Goal: Task Accomplishment & Management: Use online tool/utility

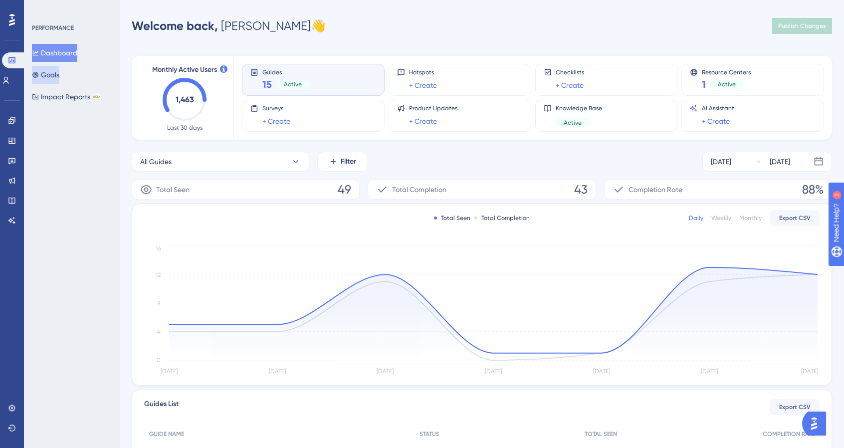
click at [44, 69] on button "Goals" at bounding box center [45, 75] width 27 height 18
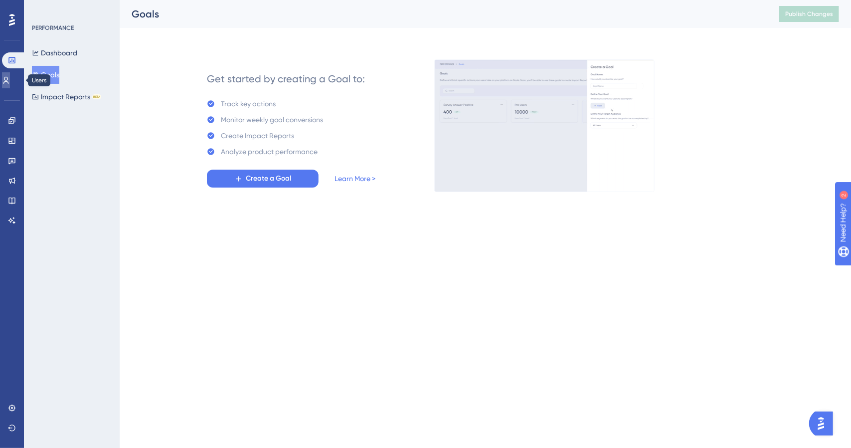
click at [10, 79] on icon at bounding box center [6, 80] width 8 height 8
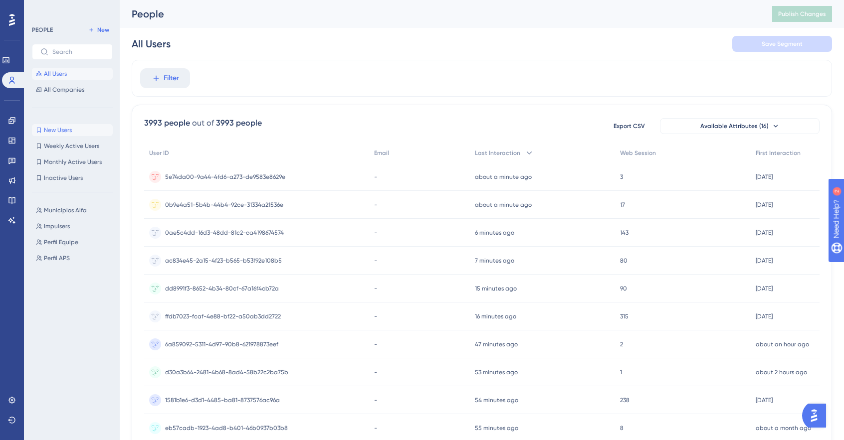
click at [66, 126] on span "New Users" at bounding box center [58, 130] width 28 height 8
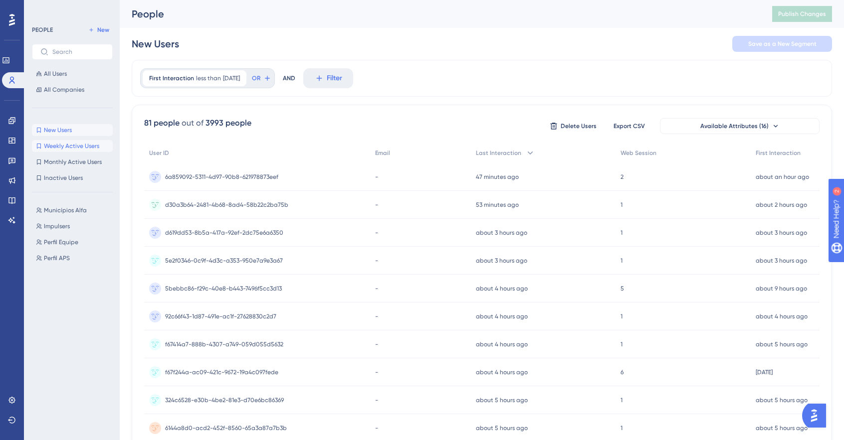
click at [70, 149] on span "Weekly Active Users" at bounding box center [71, 146] width 55 height 8
click at [72, 168] on button "Monthly Active Users Monthly Active Users" at bounding box center [72, 162] width 81 height 12
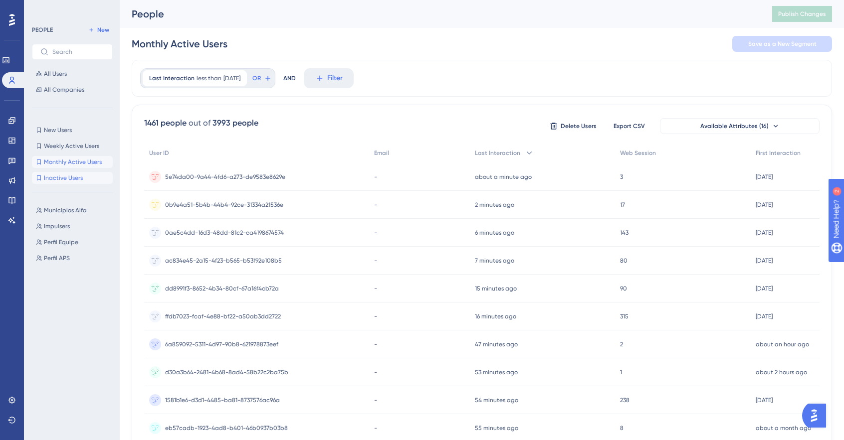
click at [63, 182] on button "Inactive Users Inactive Users" at bounding box center [72, 178] width 81 height 12
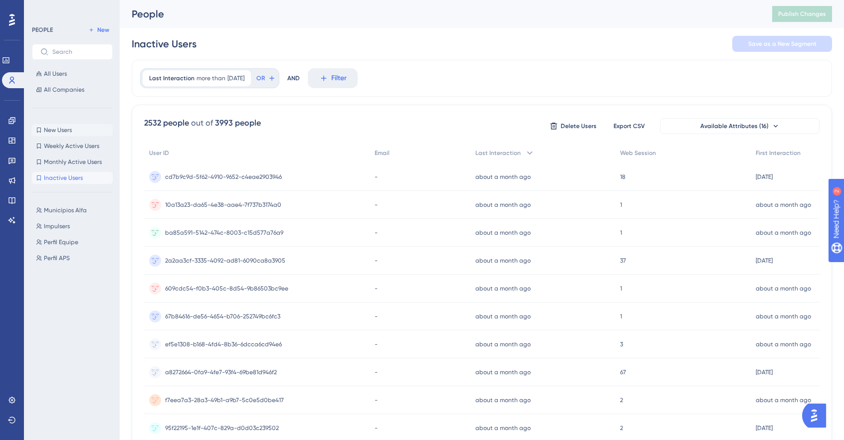
click at [66, 132] on span "New Users" at bounding box center [58, 130] width 28 height 8
click at [65, 152] on div "New Users New Users Weekly Active Users Weekly Active Users Monthly Active User…" at bounding box center [72, 154] width 81 height 60
click at [68, 147] on span "Weekly Active Users" at bounding box center [71, 146] width 55 height 8
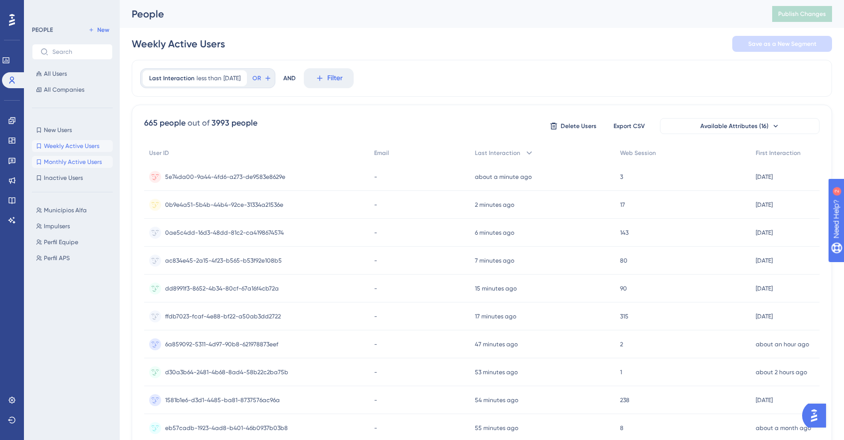
click at [67, 164] on span "Monthly Active Users" at bounding box center [73, 162] width 58 height 8
click at [70, 147] on span "Weekly Active Users" at bounding box center [71, 146] width 55 height 8
click at [67, 161] on span "Monthly Active Users" at bounding box center [73, 162] width 58 height 8
click at [69, 136] on div "New Users New Users Weekly Active Users Weekly Active Users Monthly Active User…" at bounding box center [72, 154] width 81 height 60
click at [67, 130] on span "New Users" at bounding box center [58, 130] width 28 height 8
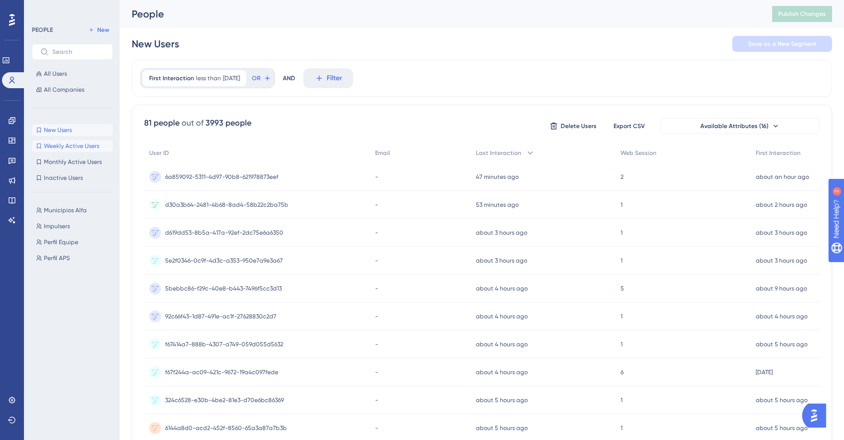
click at [67, 150] on button "Weekly Active Users Weekly Active Users" at bounding box center [72, 146] width 81 height 12
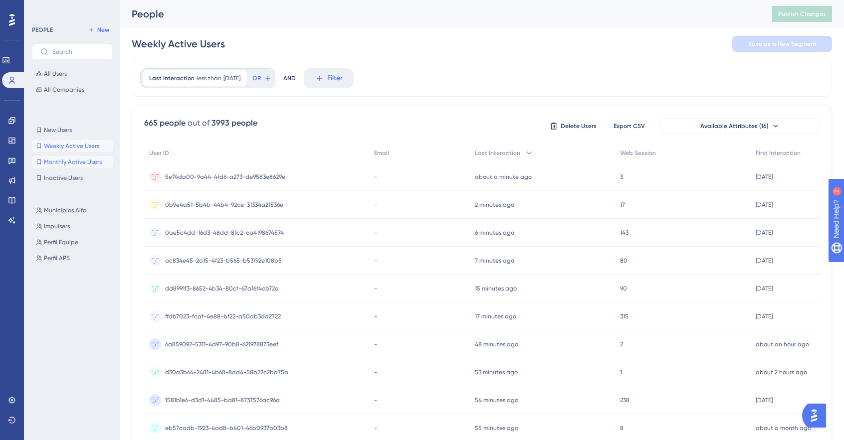
click at [67, 164] on span "Monthly Active Users" at bounding box center [73, 162] width 58 height 8
click at [64, 180] on span "Inactive Users" at bounding box center [63, 178] width 39 height 8
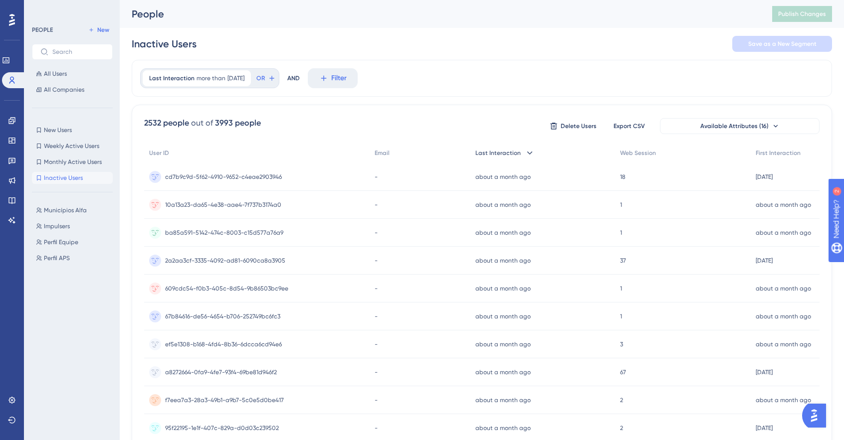
click at [529, 151] on icon at bounding box center [530, 153] width 10 height 10
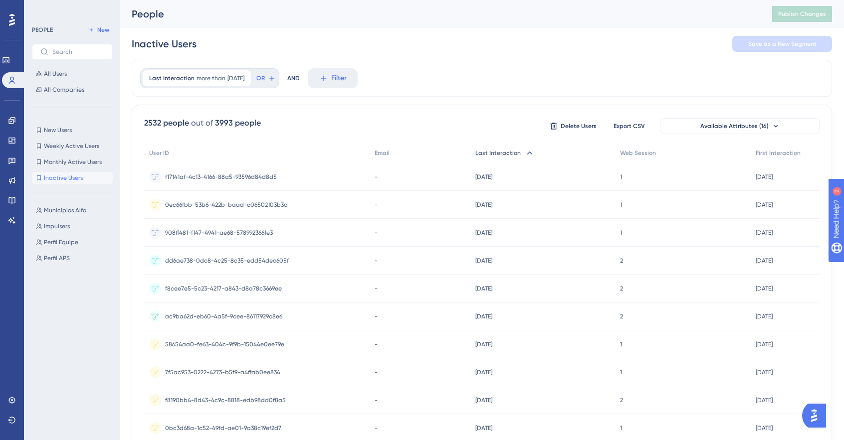
click at [529, 151] on icon at bounding box center [530, 153] width 10 height 10
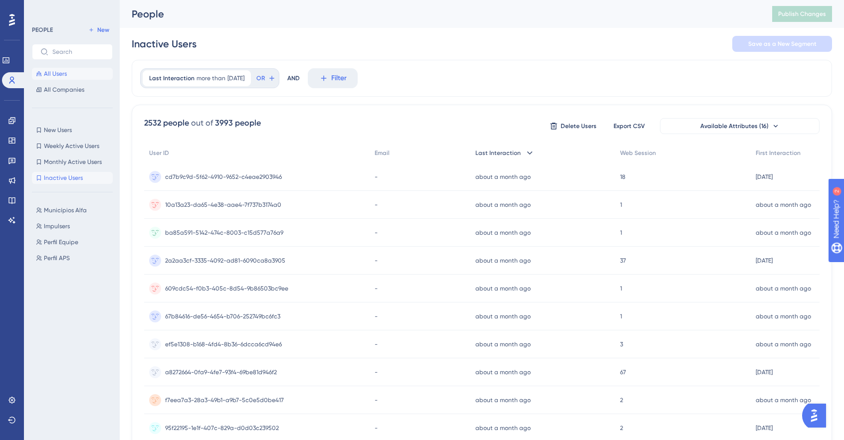
click at [70, 71] on button "All Users" at bounding box center [72, 74] width 81 height 12
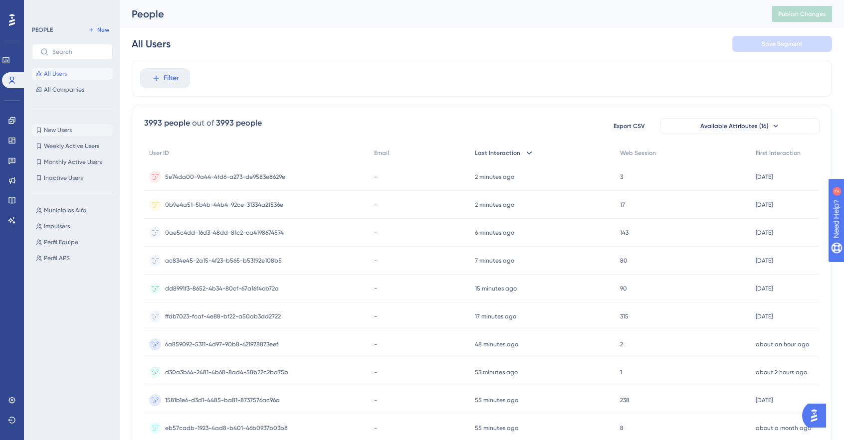
click at [75, 131] on button "New Users New Users" at bounding box center [72, 130] width 81 height 12
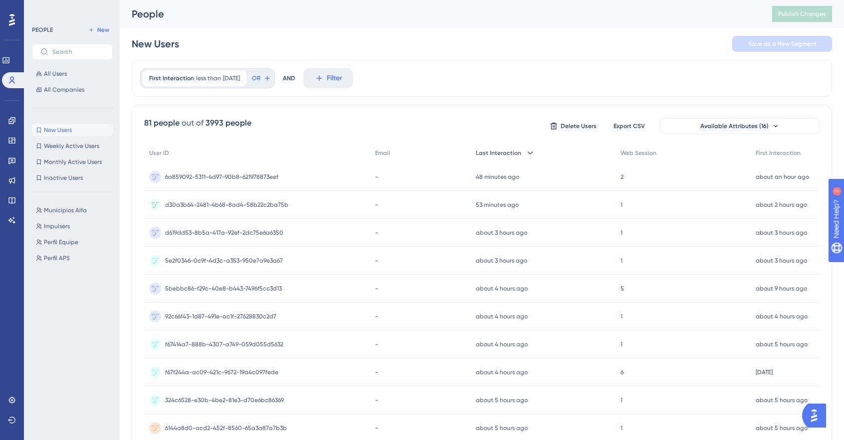
click at [75, 152] on div "New Users New Users Weekly Active Users Weekly Active Users Monthly Active User…" at bounding box center [72, 154] width 81 height 60
click at [89, 206] on button "Municípios Alfa Municípios Alfa" at bounding box center [75, 211] width 87 height 12
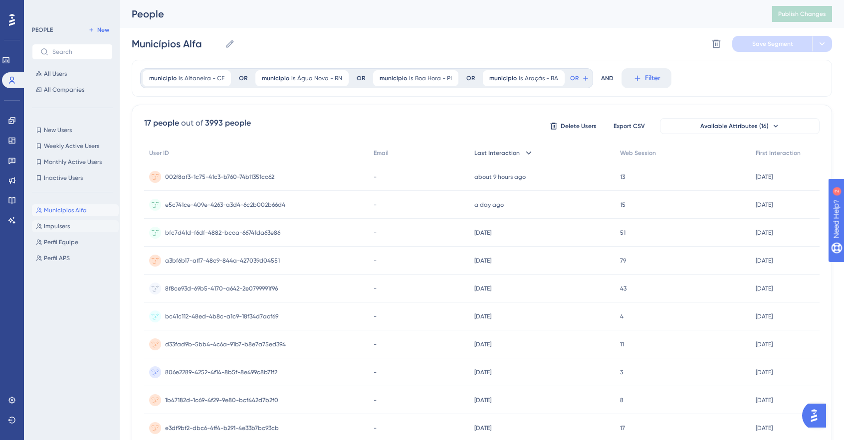
click at [62, 226] on span "Impulsers" at bounding box center [57, 226] width 26 height 8
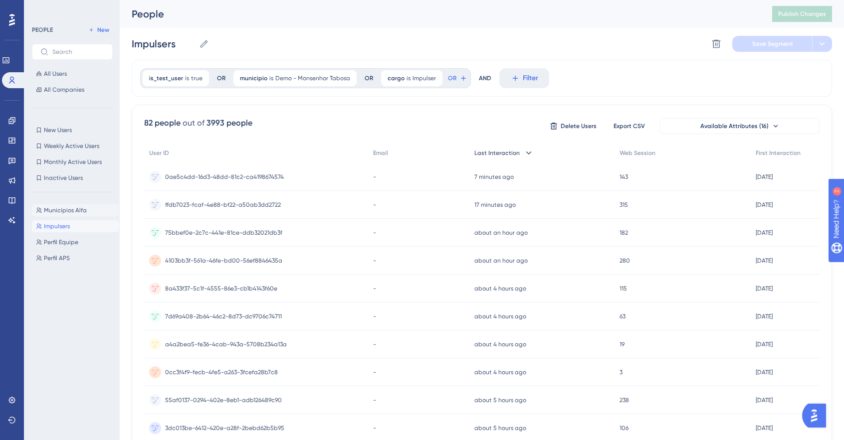
click at [71, 208] on span "Municípios Alfa" at bounding box center [65, 211] width 43 height 8
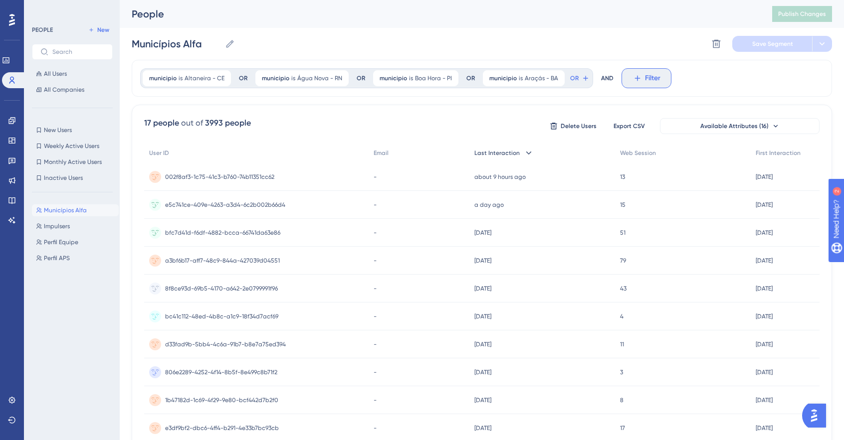
click at [649, 71] on button "Filter" at bounding box center [647, 78] width 50 height 20
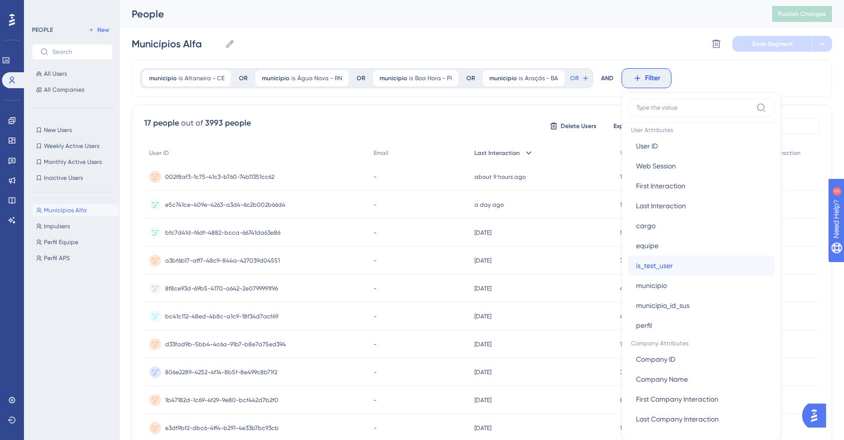
click at [680, 269] on button "is_test_user is_test_user" at bounding box center [701, 266] width 147 height 20
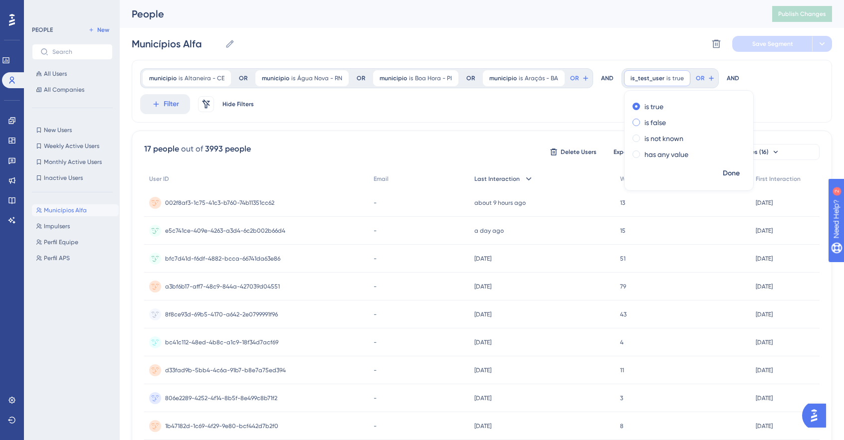
click at [649, 121] on label "is false" at bounding box center [654, 123] width 21 height 12
click at [725, 172] on span "Done" at bounding box center [731, 174] width 17 height 12
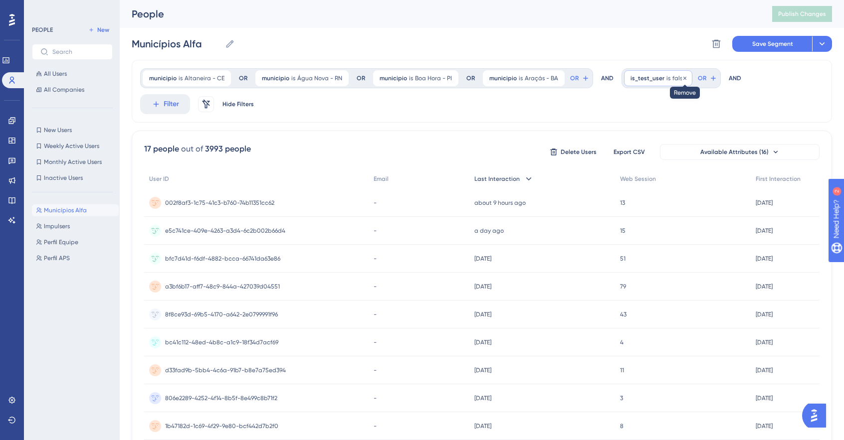
click at [682, 78] on icon at bounding box center [685, 78] width 6 height 6
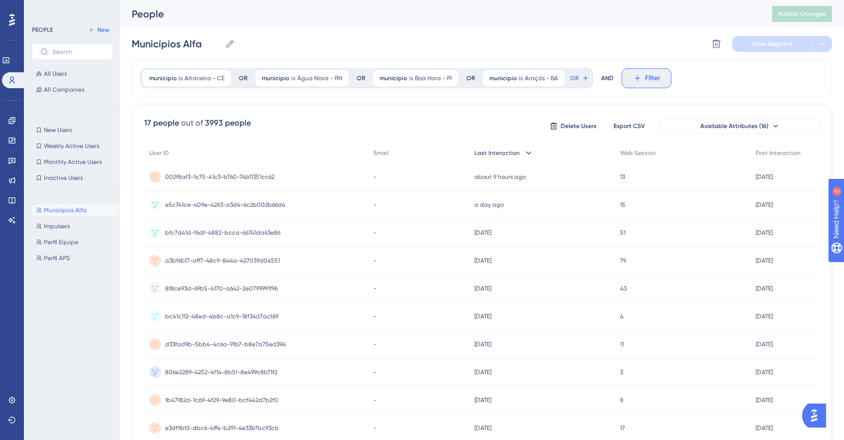
click at [645, 75] on span "Filter" at bounding box center [652, 78] width 15 height 12
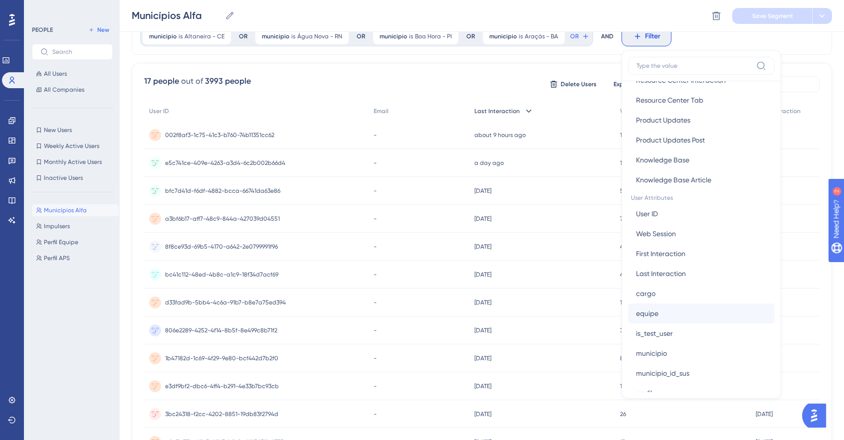
scroll to position [349, 0]
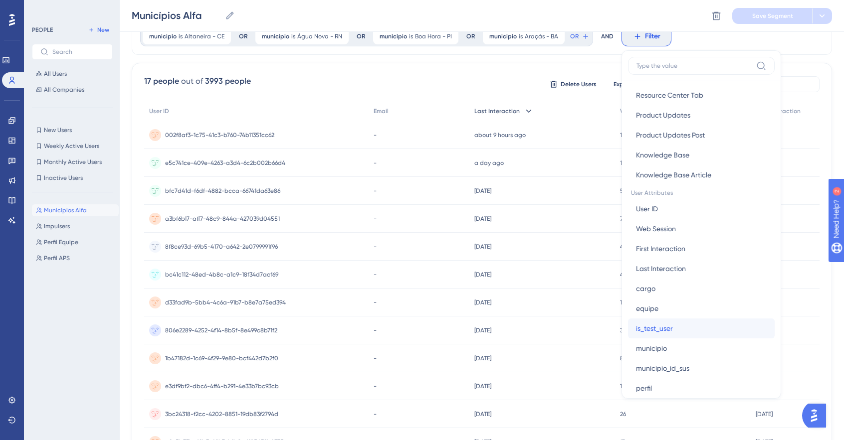
click at [692, 325] on button "is_test_user is_test_user" at bounding box center [701, 329] width 147 height 20
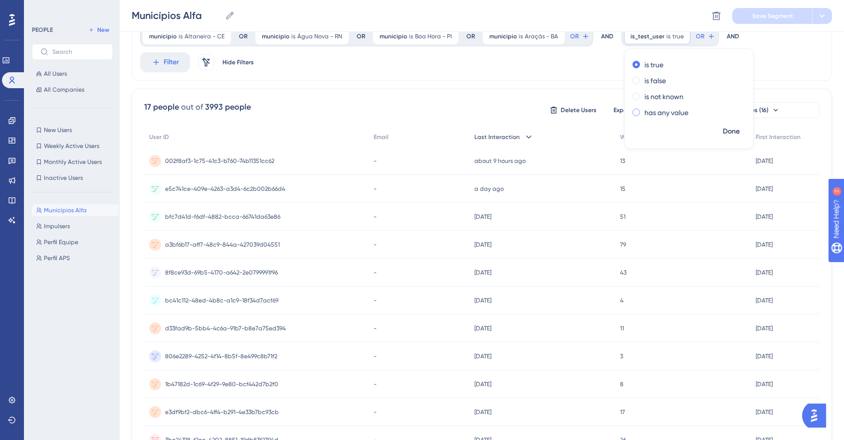
drag, startPoint x: 648, startPoint y: 78, endPoint x: 710, endPoint y: 107, distance: 68.5
click at [648, 78] on label "is false" at bounding box center [654, 81] width 21 height 12
click at [726, 129] on span "Done" at bounding box center [731, 132] width 17 height 12
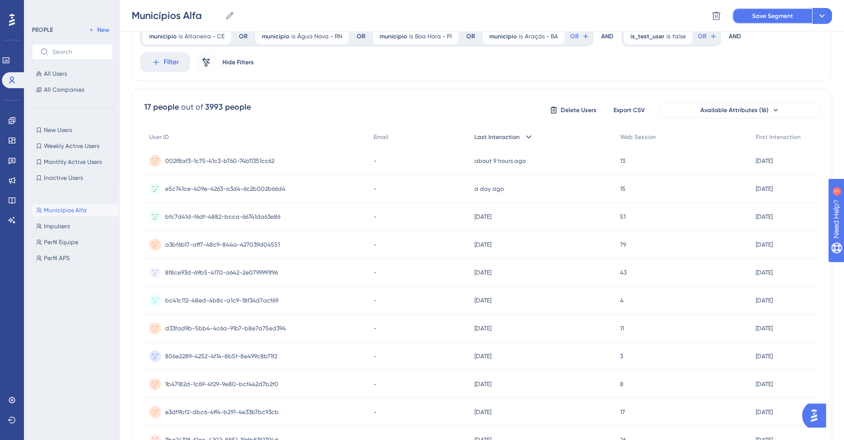
click at [776, 17] on span "Save Segment" at bounding box center [772, 16] width 41 height 8
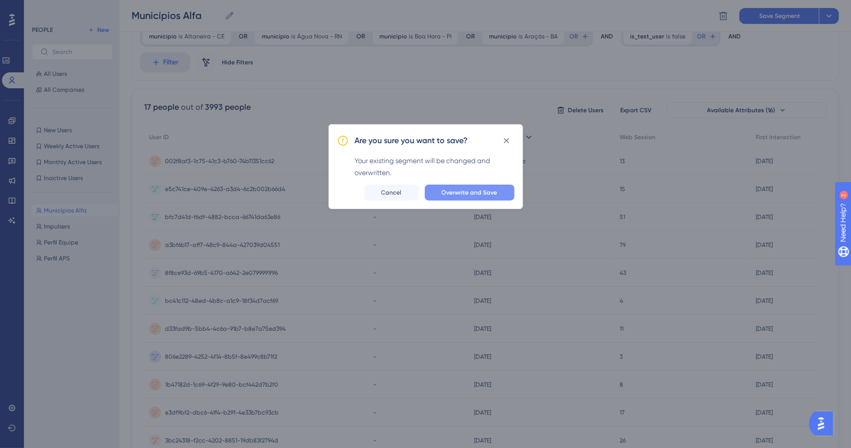
click at [482, 189] on span "Overwrite and Save" at bounding box center [470, 193] width 56 height 8
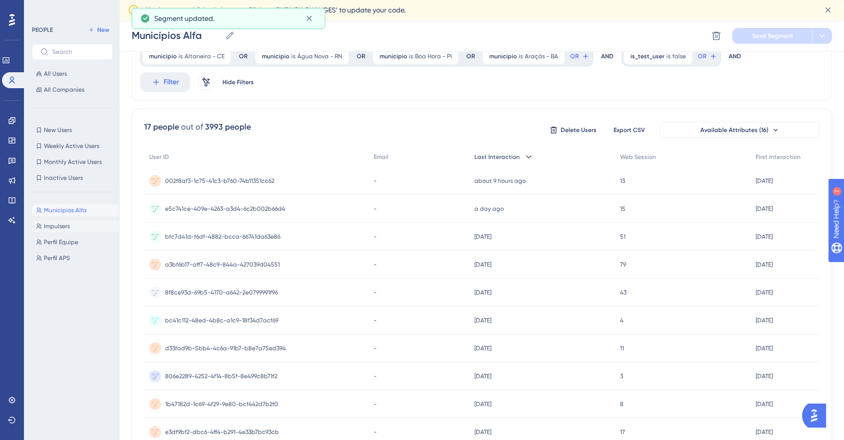
click at [51, 221] on button "Impulsers Impulsers" at bounding box center [75, 226] width 87 height 12
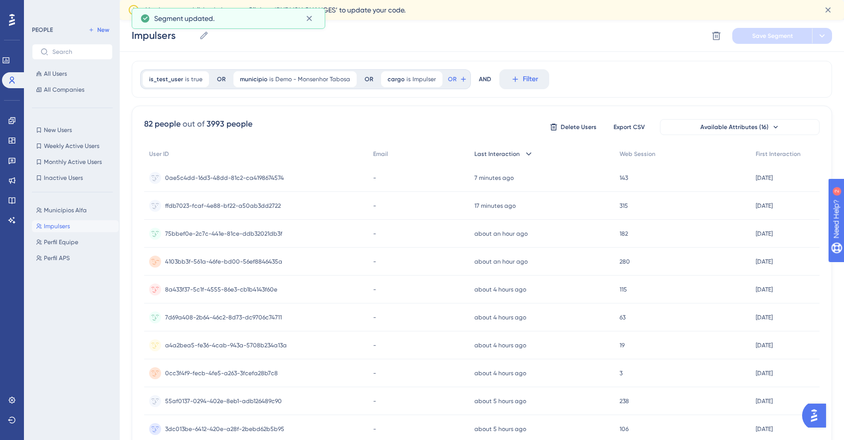
scroll to position [0, 0]
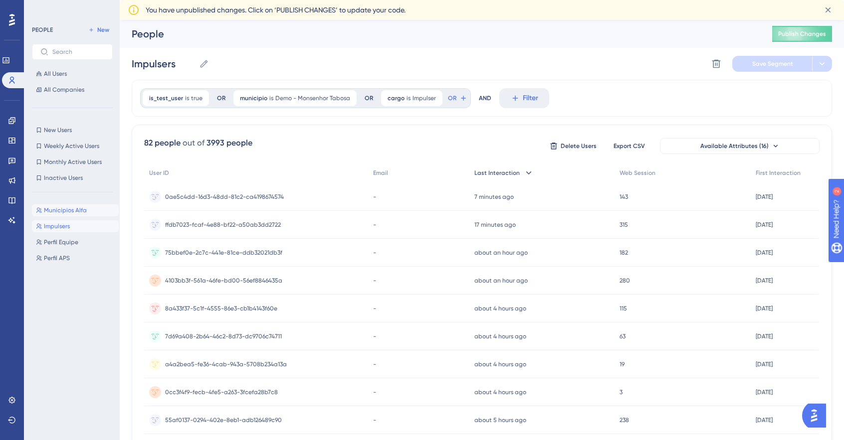
click at [63, 208] on span "Municípios Alfa" at bounding box center [65, 211] width 43 height 8
type input "Municípios Alfa"
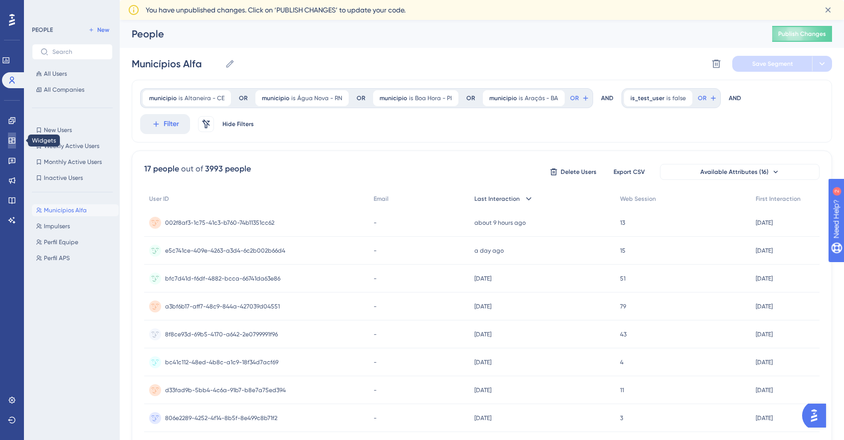
click at [10, 138] on icon at bounding box center [11, 141] width 6 height 6
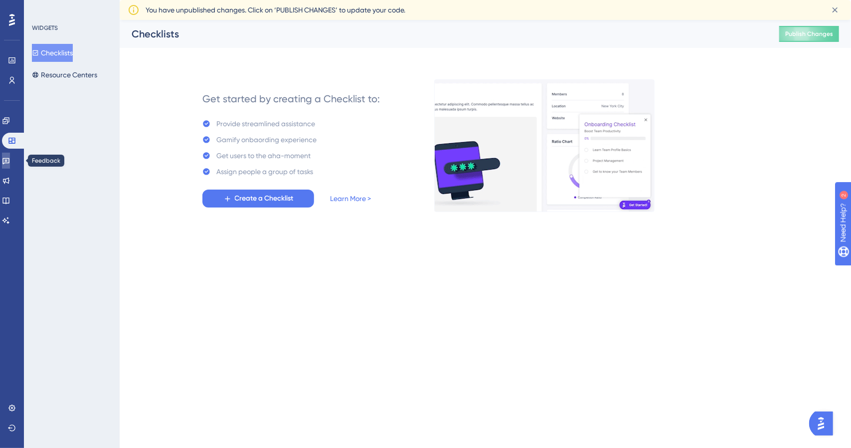
click at [9, 157] on icon at bounding box center [6, 161] width 8 height 8
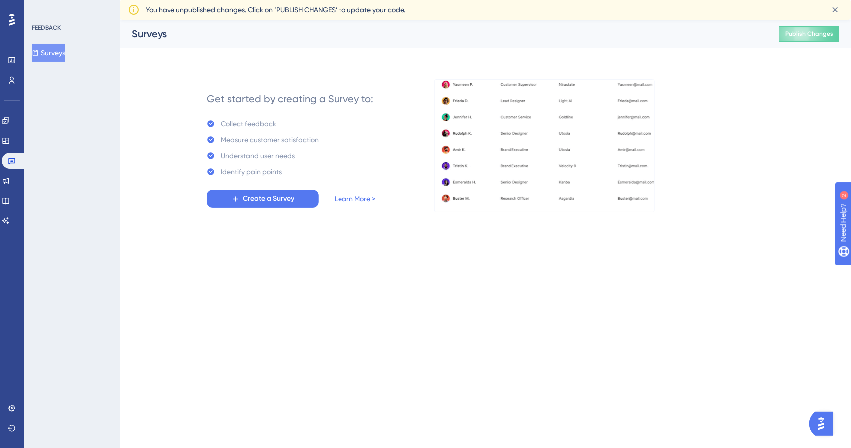
click at [7, 173] on updates "Product Updates" at bounding box center [12, 181] width 20 height 16
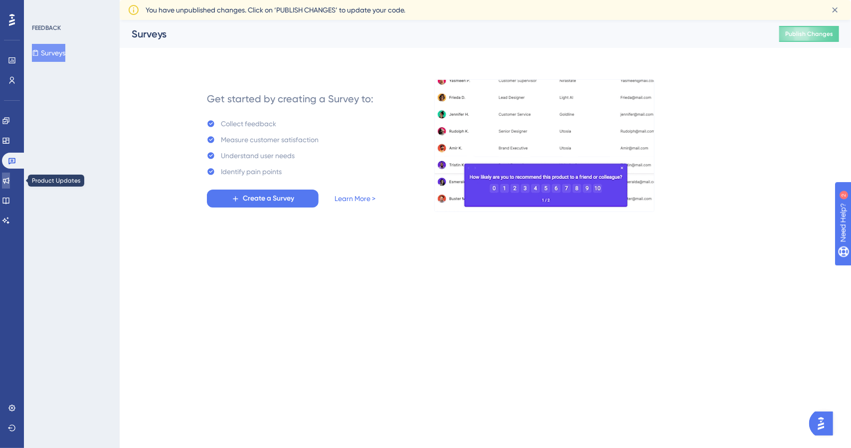
click at [10, 181] on icon at bounding box center [6, 181] width 8 height 8
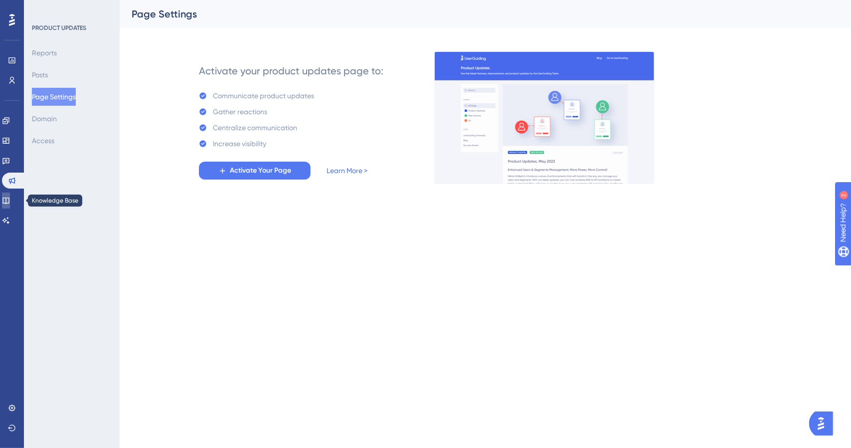
click at [10, 197] on link at bounding box center [6, 201] width 8 height 16
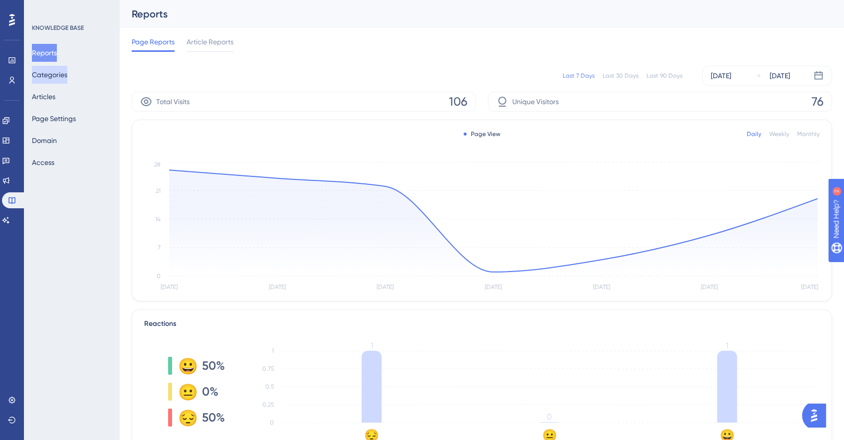
click at [59, 73] on button "Categories" at bounding box center [49, 75] width 35 height 18
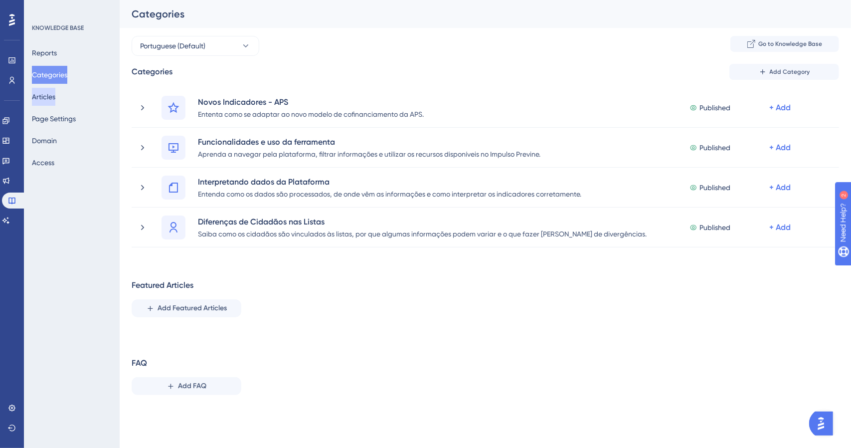
click at [50, 93] on button "Articles" at bounding box center [43, 97] width 23 height 18
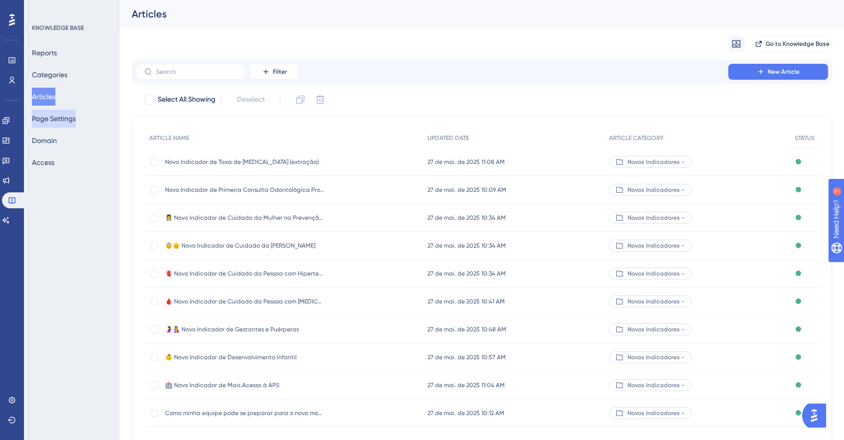
click at [48, 121] on button "Page Settings" at bounding box center [54, 119] width 44 height 18
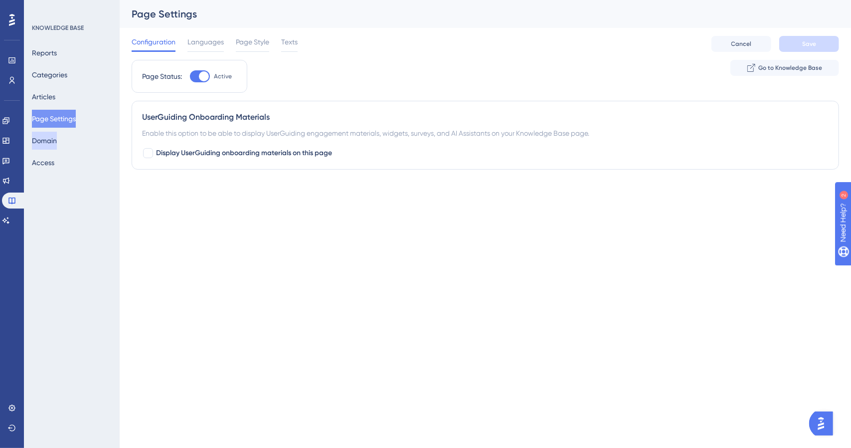
click at [54, 142] on button "Domain" at bounding box center [44, 141] width 25 height 18
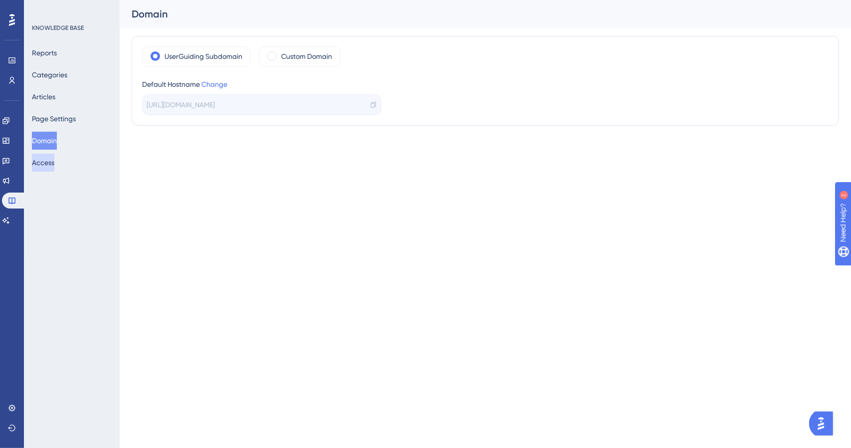
click at [50, 170] on button "Access" at bounding box center [43, 163] width 22 height 18
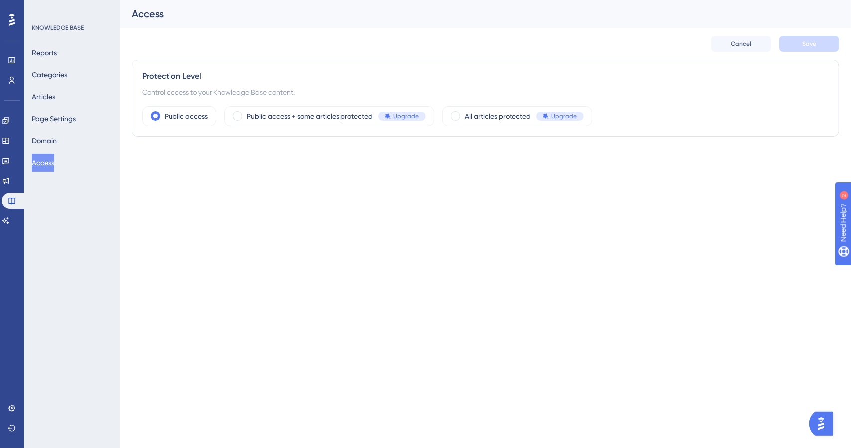
click at [13, 210] on div "Engagement Widgets Feedback Product Updates Knowledge Base AI Assistant" at bounding box center [12, 171] width 20 height 116
click at [9, 220] on icon at bounding box center [5, 220] width 7 height 6
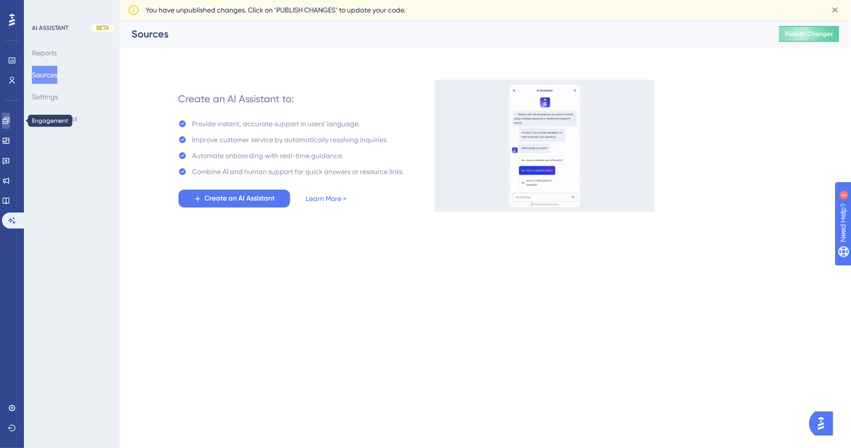
click at [10, 115] on link at bounding box center [6, 121] width 8 height 16
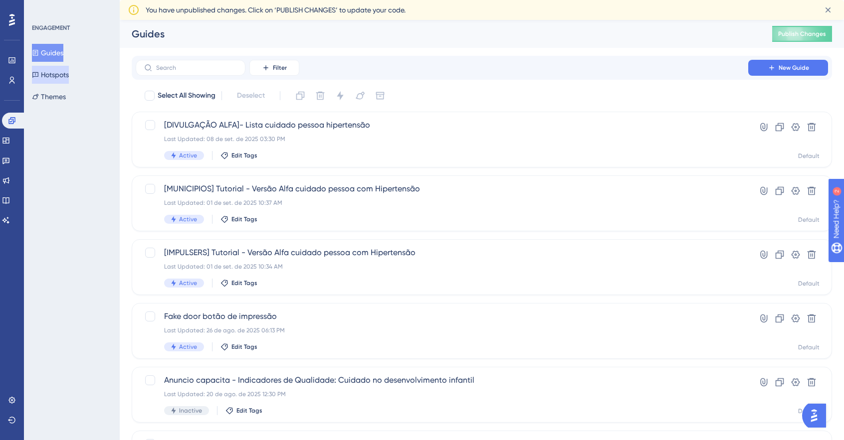
click at [58, 74] on button "Hotspots" at bounding box center [50, 75] width 37 height 18
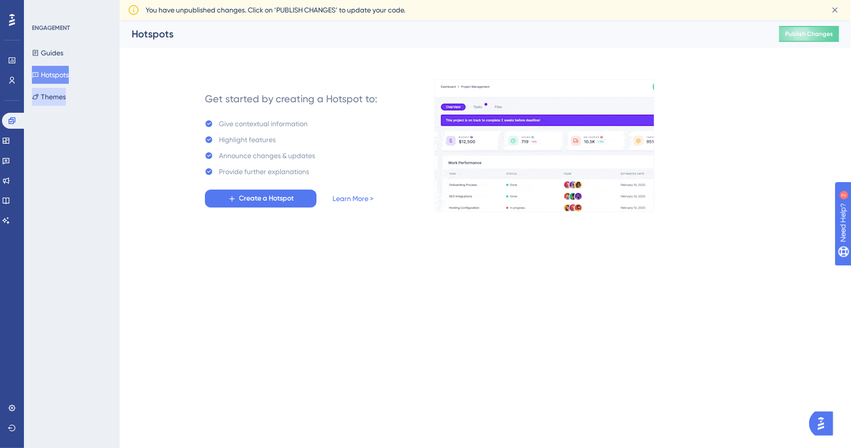
click at [58, 99] on button "Themes" at bounding box center [49, 97] width 34 height 18
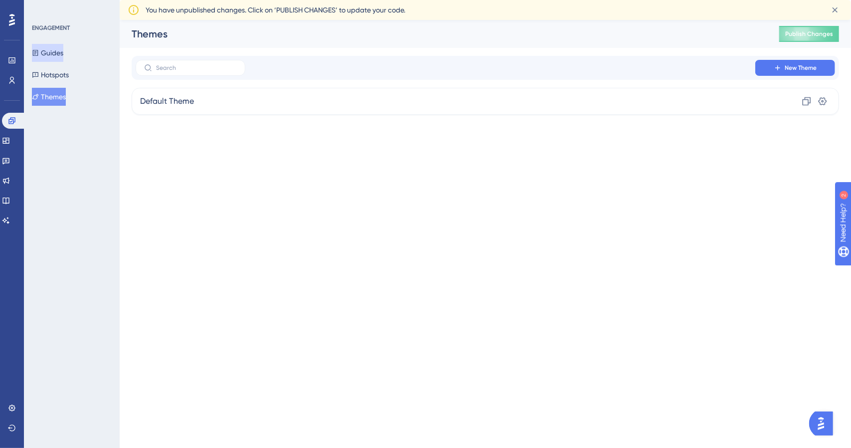
click at [51, 48] on button "Guides" at bounding box center [47, 53] width 31 height 18
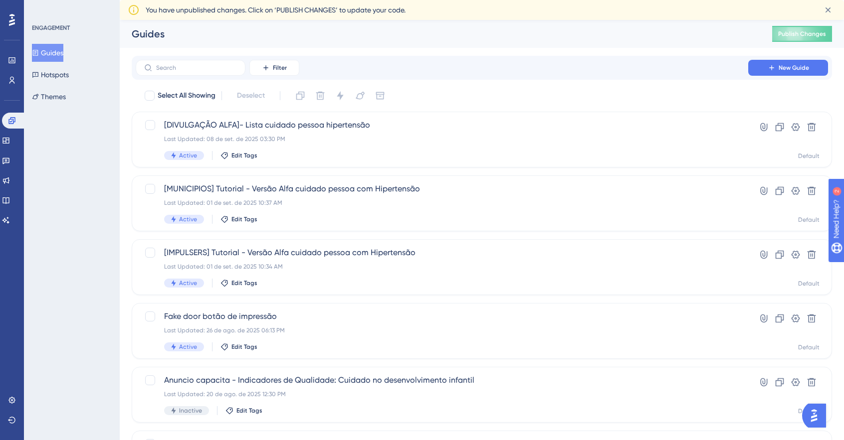
click at [11, 21] on icon at bounding box center [12, 20] width 6 height 12
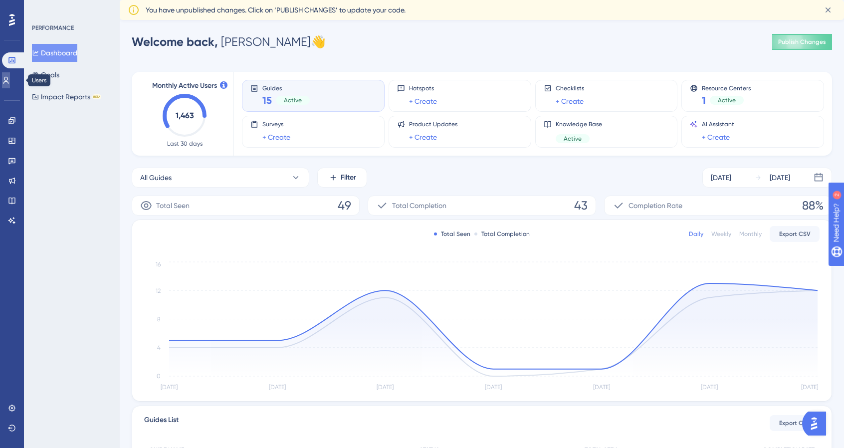
click at [9, 78] on icon at bounding box center [5, 80] width 5 height 7
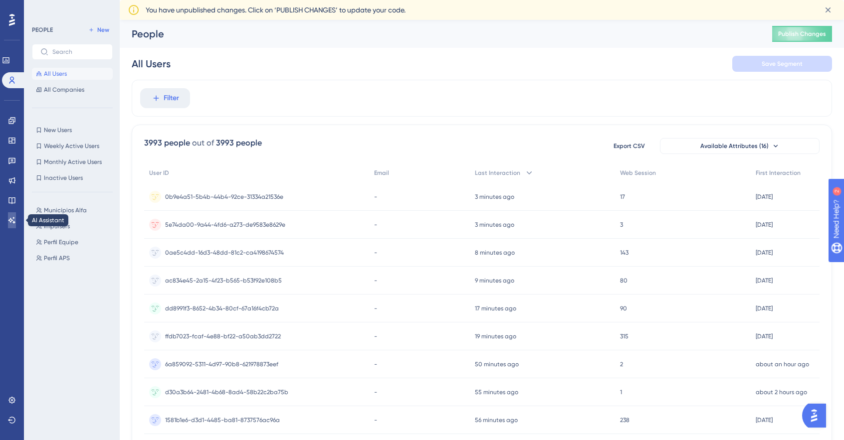
click at [13, 224] on icon at bounding box center [12, 220] width 8 height 8
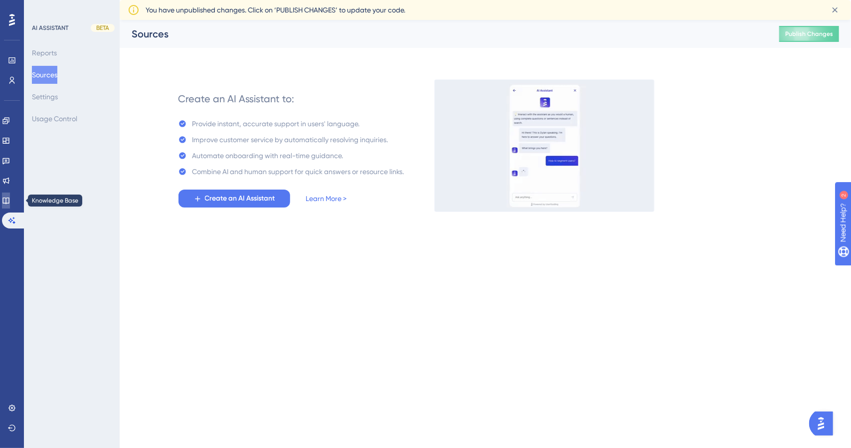
click at [9, 201] on icon at bounding box center [5, 201] width 6 height 6
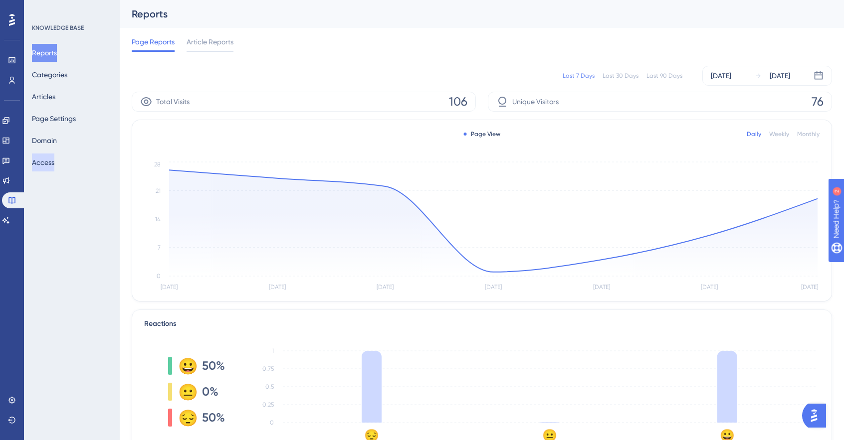
click at [54, 167] on button "Access" at bounding box center [43, 163] width 22 height 18
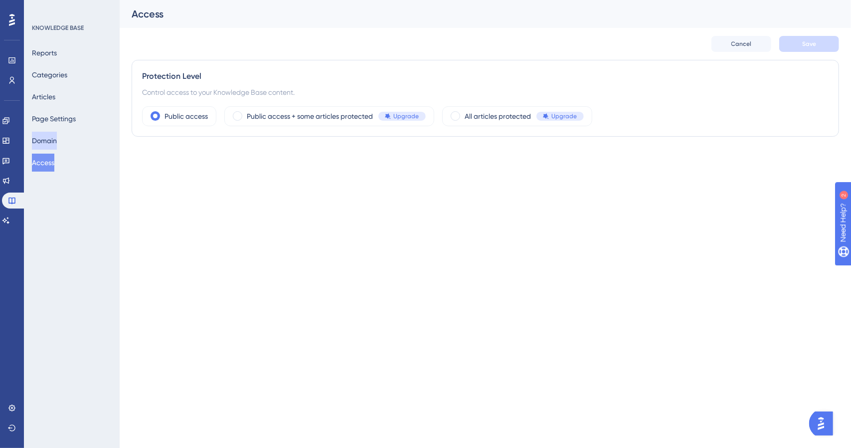
click at [56, 141] on button "Domain" at bounding box center [44, 141] width 25 height 18
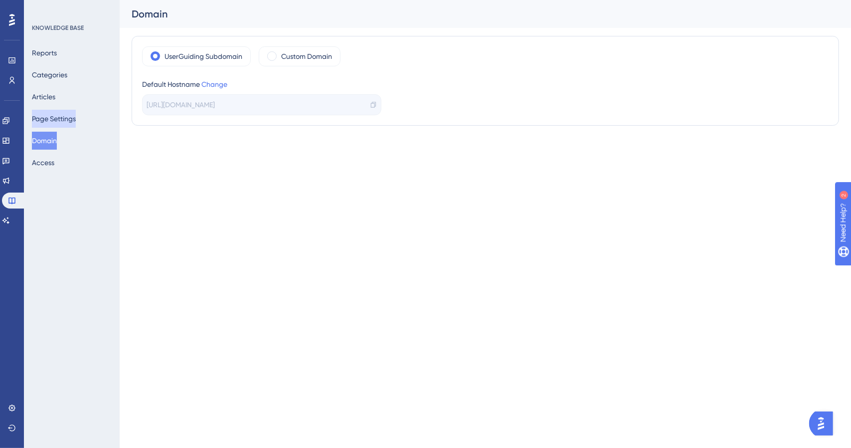
click at [50, 117] on button "Page Settings" at bounding box center [54, 119] width 44 height 18
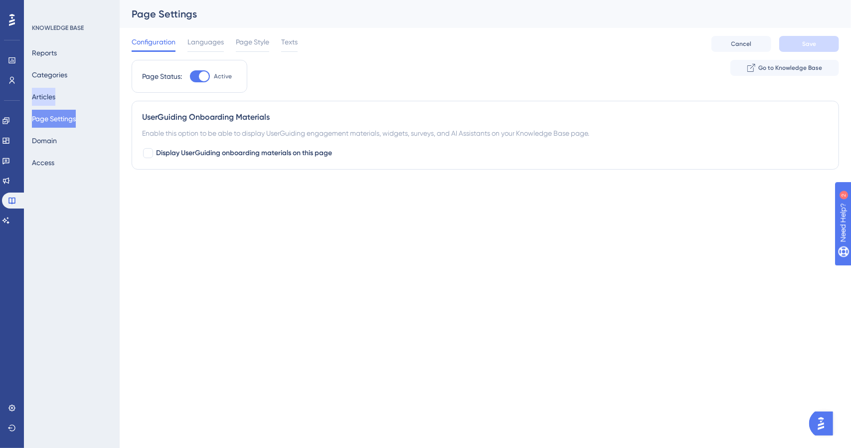
click at [49, 98] on button "Articles" at bounding box center [43, 97] width 23 height 18
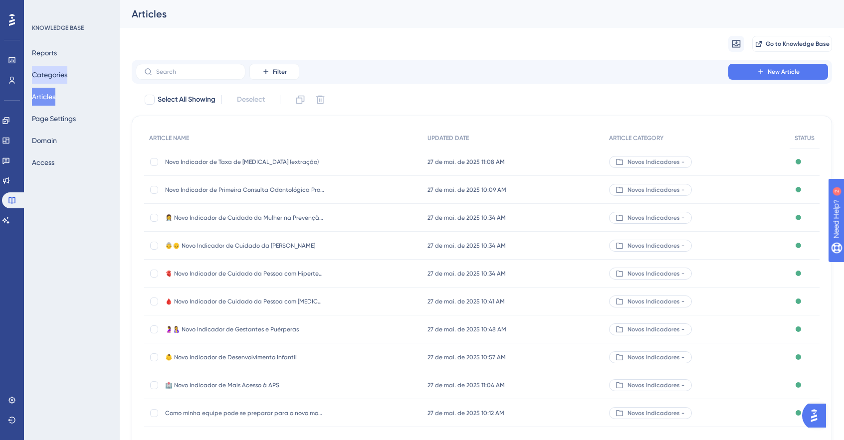
click at [50, 75] on button "Categories" at bounding box center [49, 75] width 35 height 18
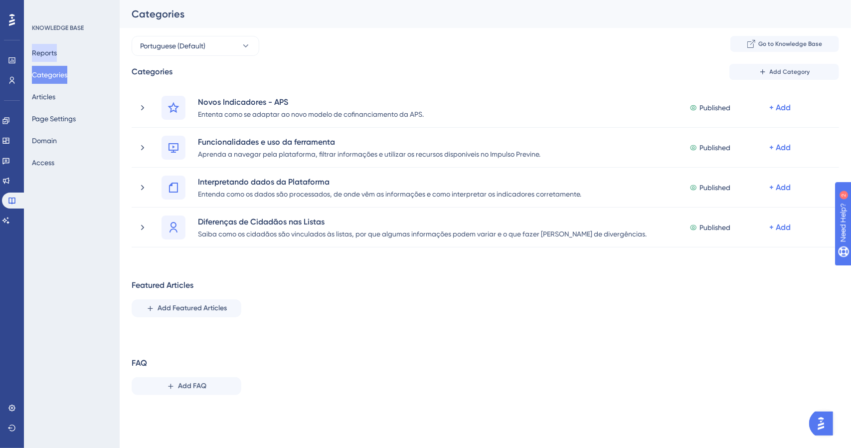
click at [53, 55] on button "Reports" at bounding box center [44, 53] width 25 height 18
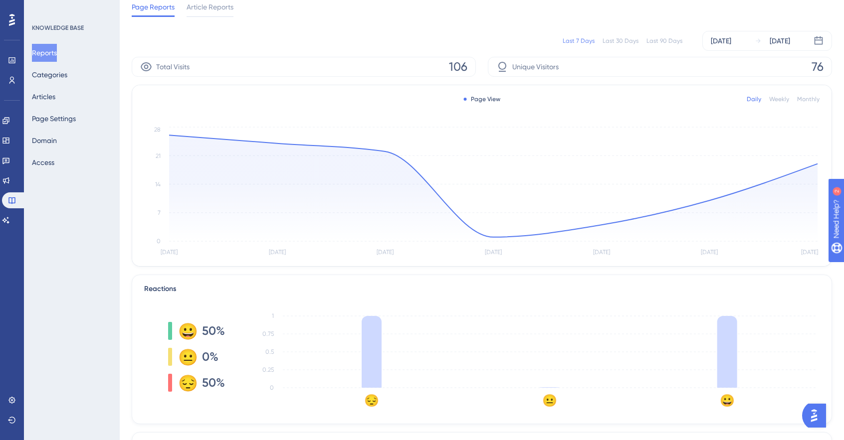
scroll to position [150, 0]
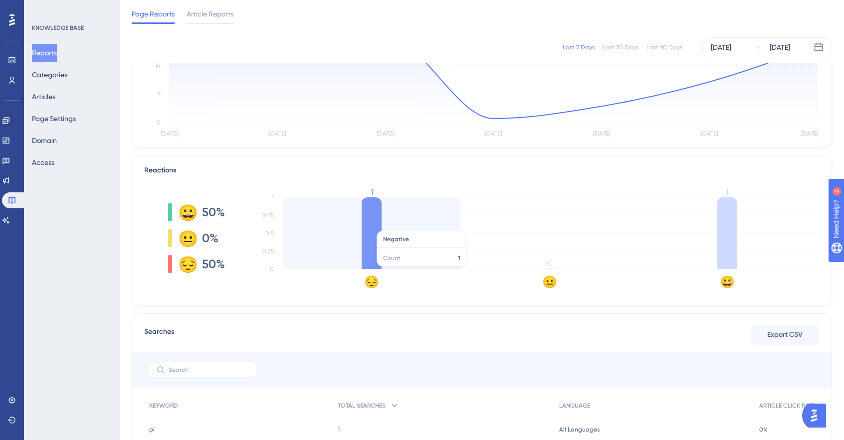
click at [372, 226] on icon at bounding box center [372, 234] width 20 height 72
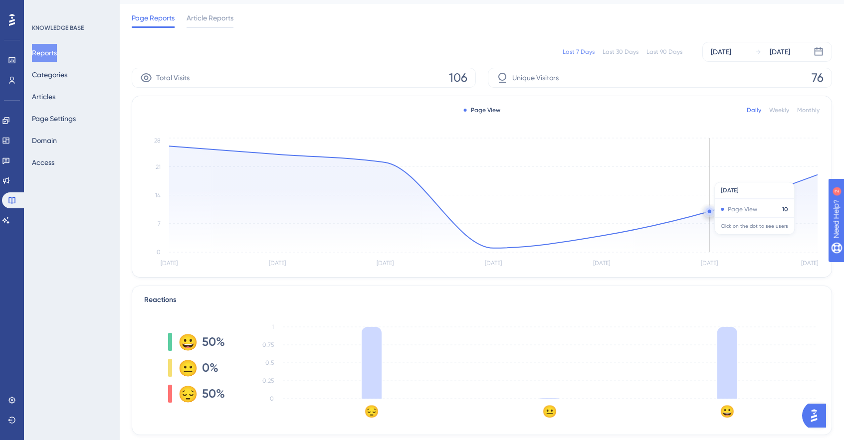
scroll to position [0, 0]
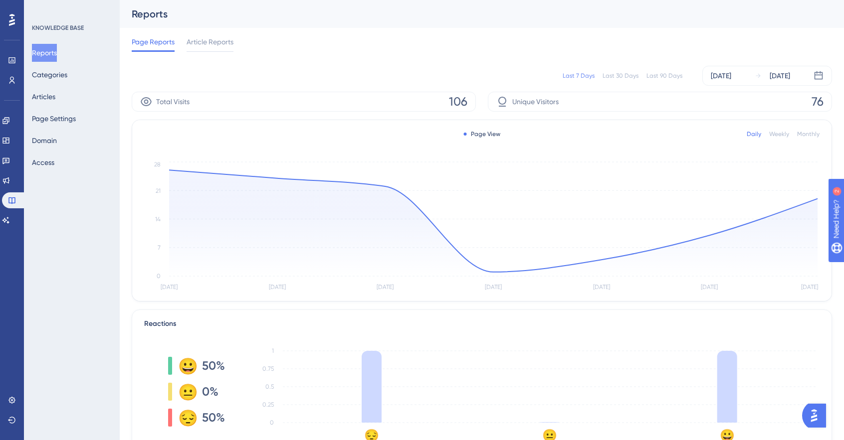
click at [812, 133] on div "Monthly" at bounding box center [808, 134] width 22 height 8
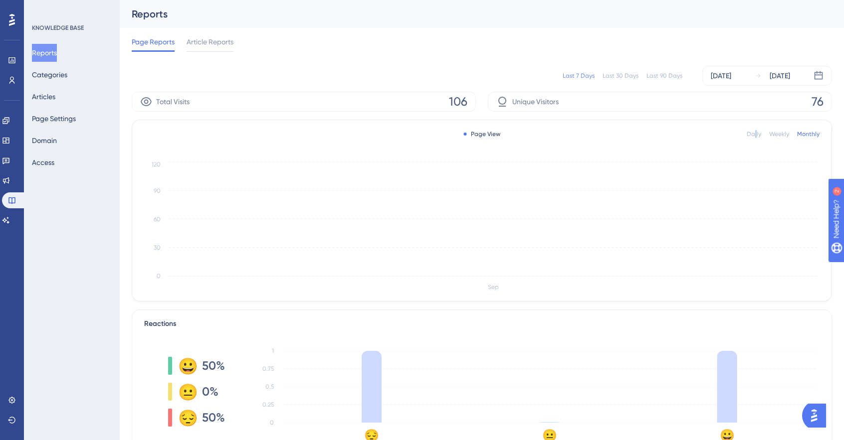
click at [756, 132] on div "Daily" at bounding box center [754, 134] width 14 height 8
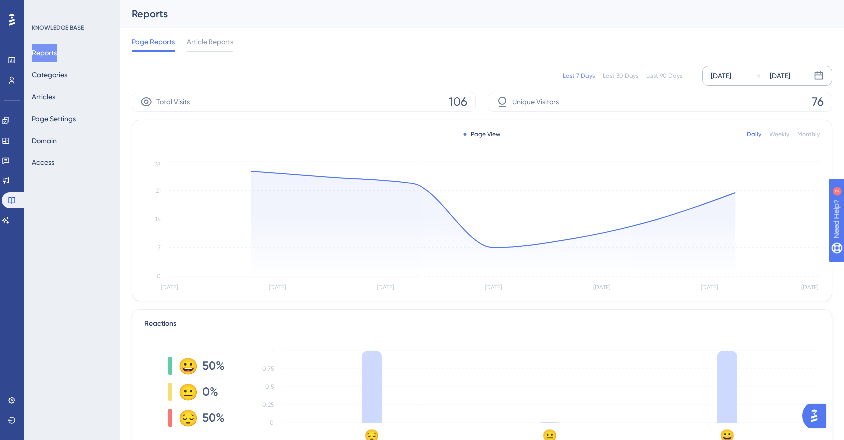
click at [731, 72] on div "[DATE]" at bounding box center [721, 76] width 20 height 12
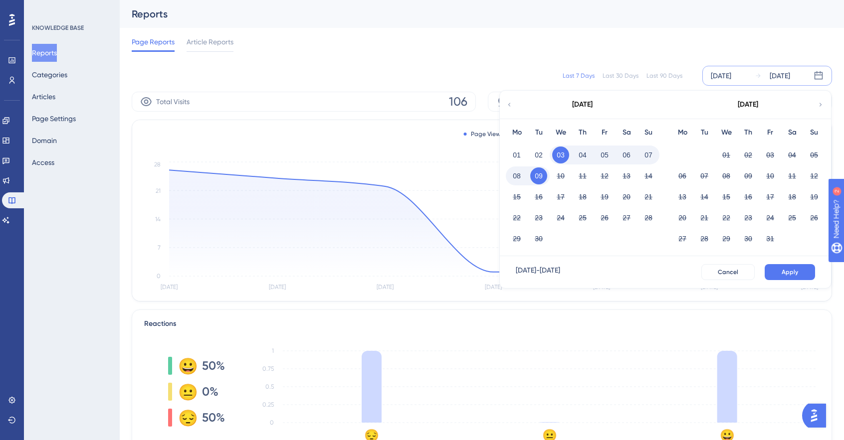
click at [671, 74] on div "Last 90 Days" at bounding box center [664, 76] width 36 height 8
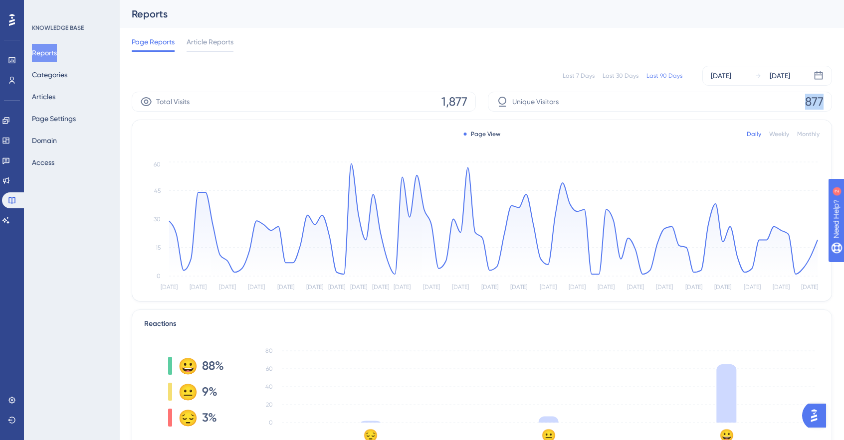
drag, startPoint x: 824, startPoint y: 104, endPoint x: 668, endPoint y: 107, distance: 155.1
click at [787, 103] on div "Unique Visitors 877" at bounding box center [660, 102] width 344 height 20
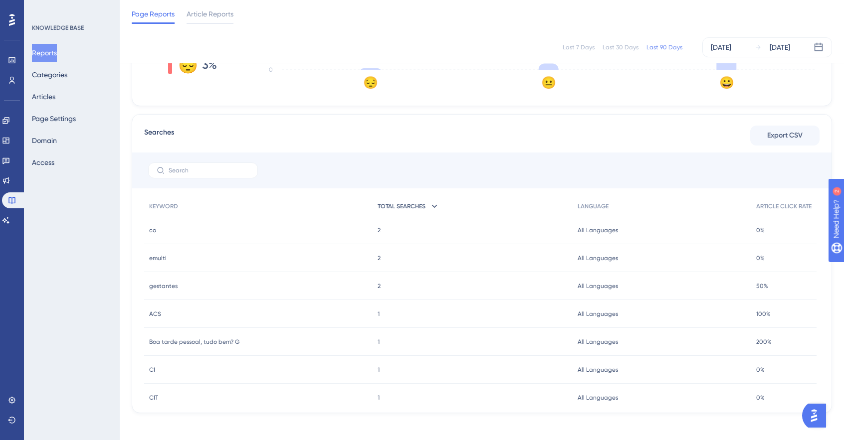
click at [422, 203] on span "TOTAL SEARCHES" at bounding box center [402, 207] width 48 height 8
click at [781, 207] on span "ARTICLE CLICK RATE" at bounding box center [783, 207] width 55 height 8
click at [781, 204] on span "ARTICLE CLICK RATE" at bounding box center [783, 207] width 55 height 8
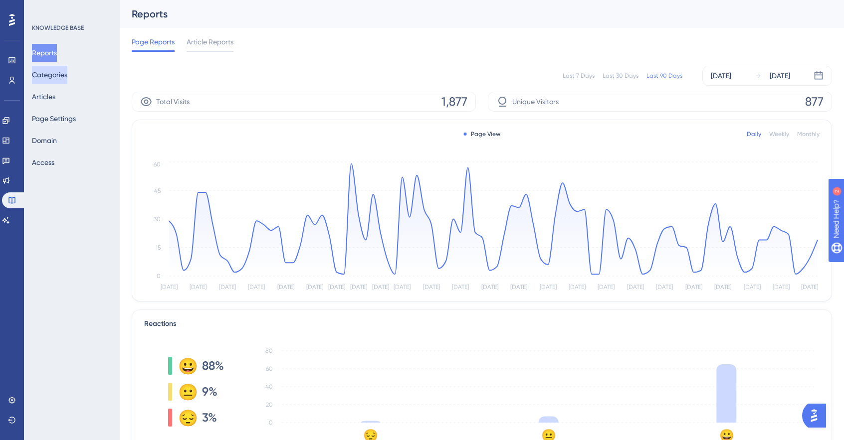
drag, startPoint x: 69, startPoint y: 74, endPoint x: 64, endPoint y: 80, distance: 7.8
click at [67, 74] on button "Categories" at bounding box center [49, 75] width 35 height 18
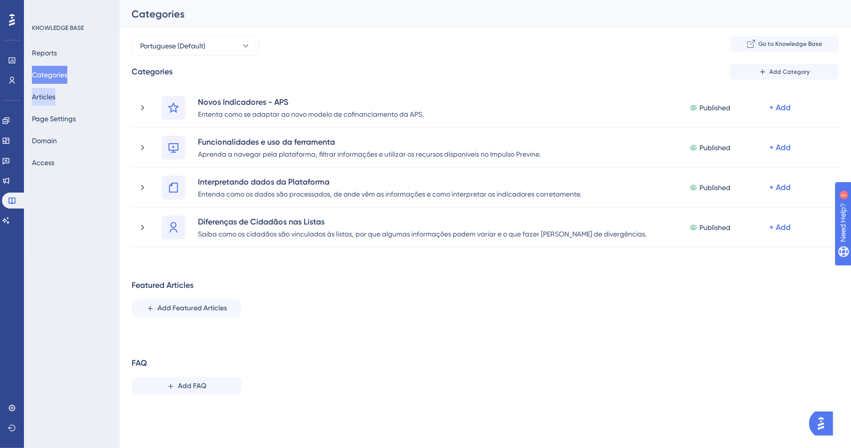
click at [51, 95] on button "Articles" at bounding box center [43, 97] width 23 height 18
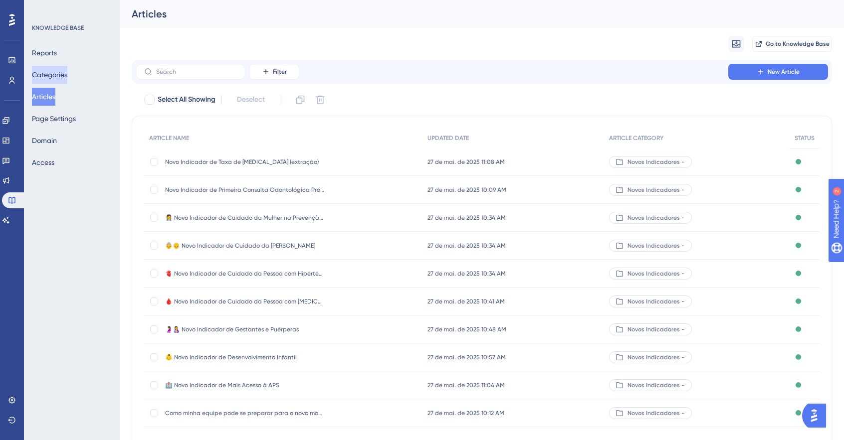
click at [54, 73] on button "Categories" at bounding box center [49, 75] width 35 height 18
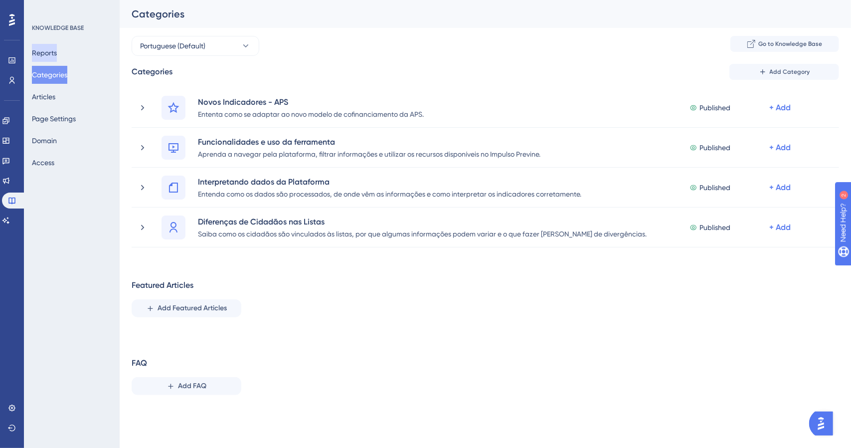
click at [57, 55] on button "Reports" at bounding box center [44, 53] width 25 height 18
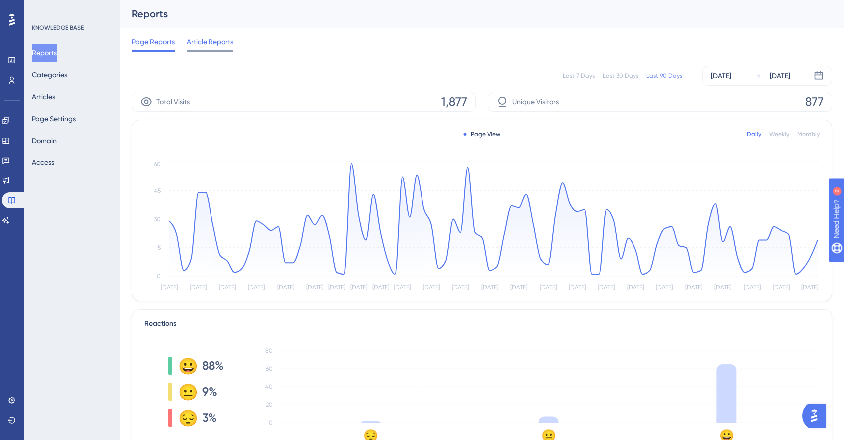
click at [204, 43] on span "Article Reports" at bounding box center [210, 42] width 47 height 12
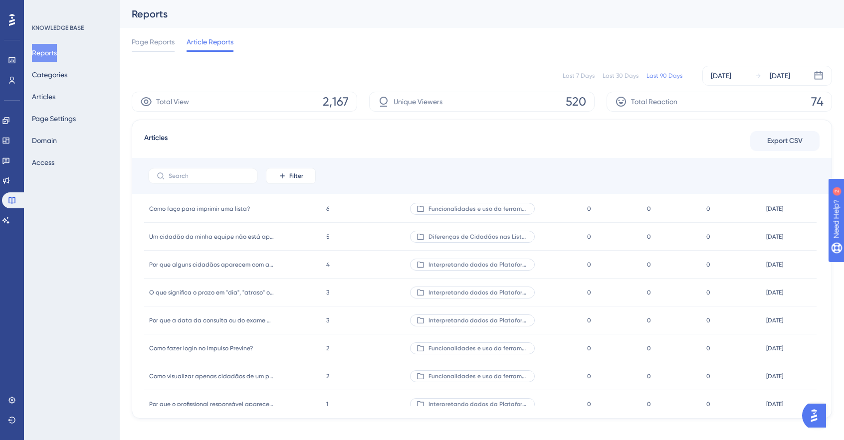
scroll to position [998, 0]
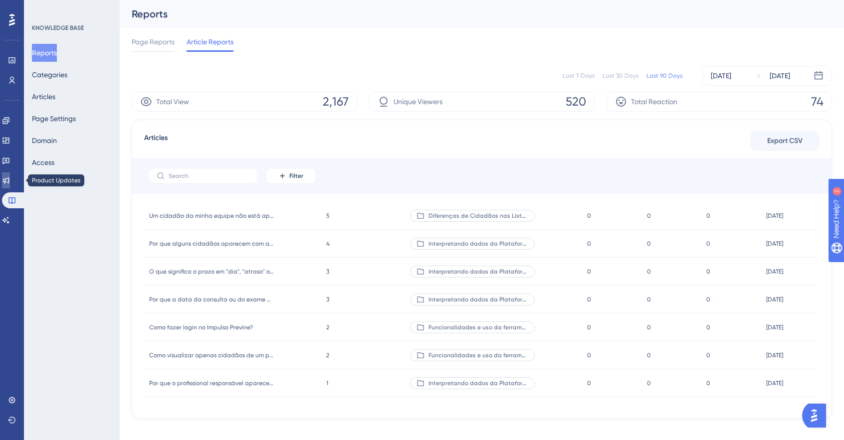
click at [10, 182] on icon at bounding box center [6, 181] width 8 height 8
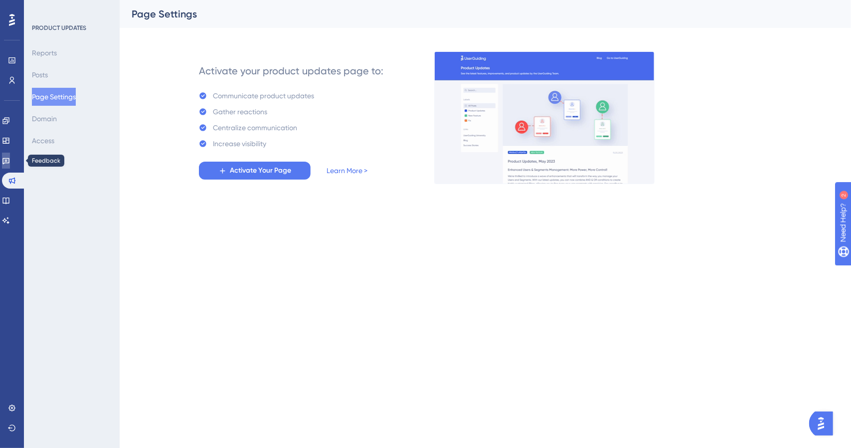
click at [10, 161] on icon at bounding box center [6, 161] width 8 height 8
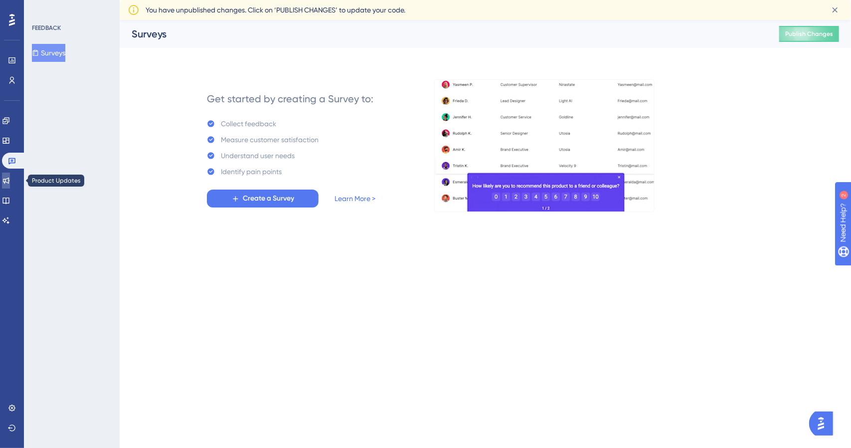
click at [10, 178] on icon at bounding box center [6, 181] width 8 height 8
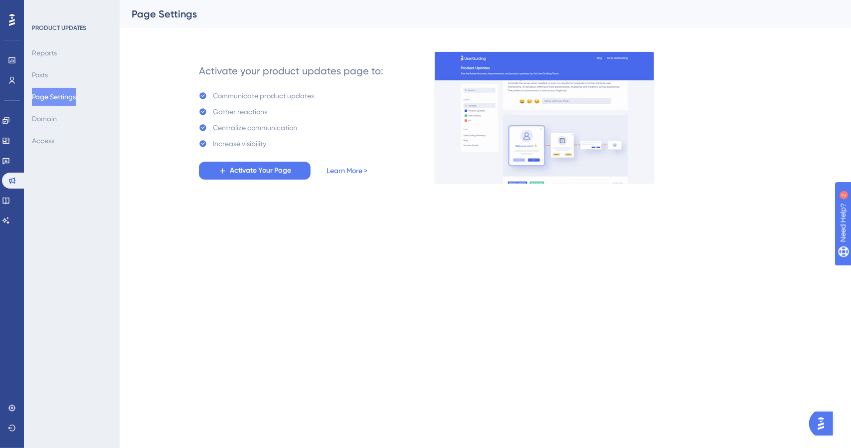
click at [364, 172] on link "Learn More >" at bounding box center [347, 171] width 41 height 12
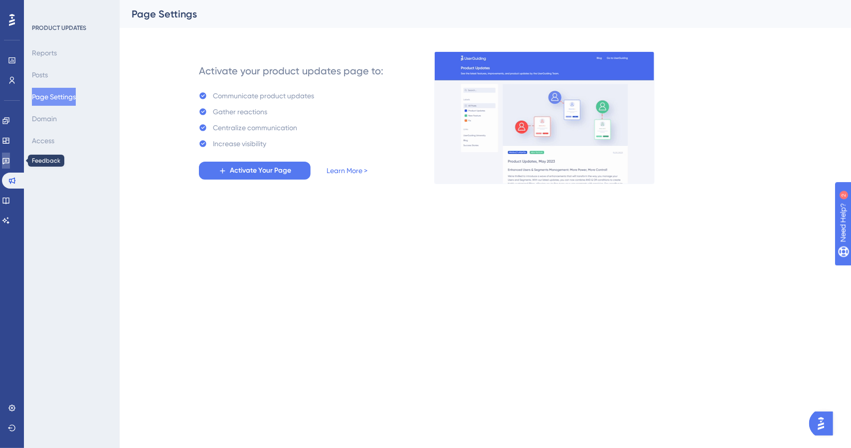
click at [10, 161] on icon at bounding box center [6, 161] width 8 height 8
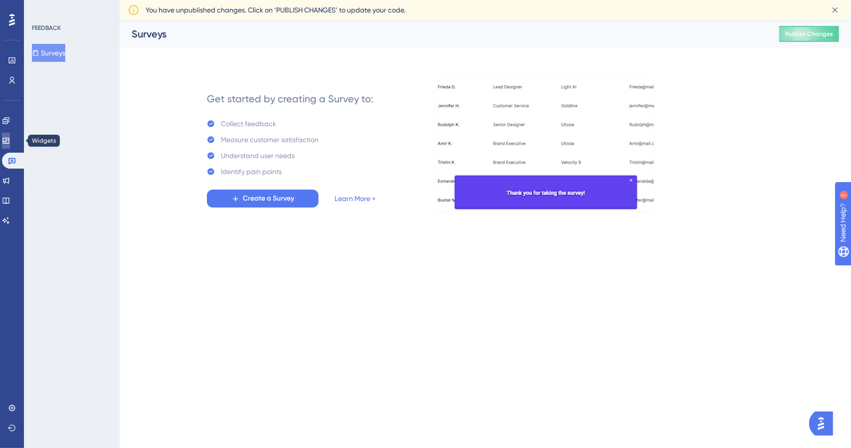
click at [10, 144] on icon at bounding box center [6, 141] width 8 height 8
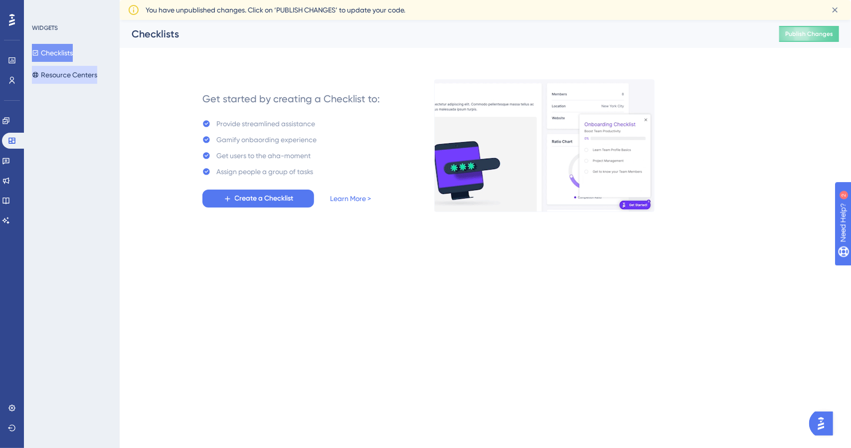
click at [55, 79] on button "Resource Centers" at bounding box center [64, 75] width 65 height 18
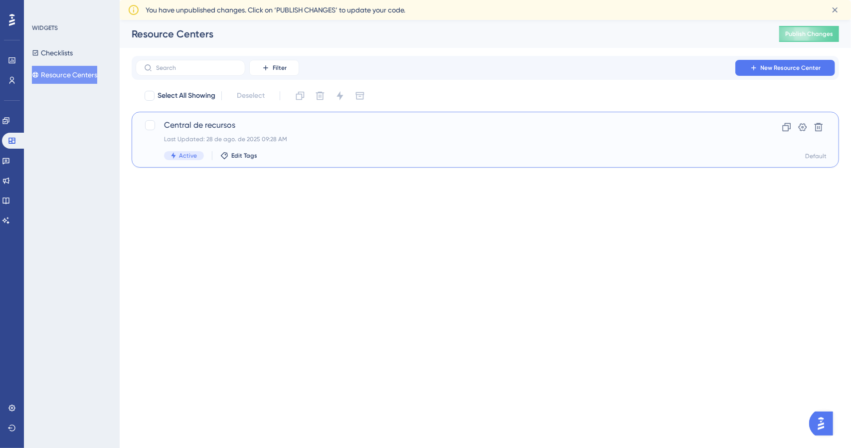
click at [357, 126] on span "Central de recursos" at bounding box center [445, 125] width 563 height 12
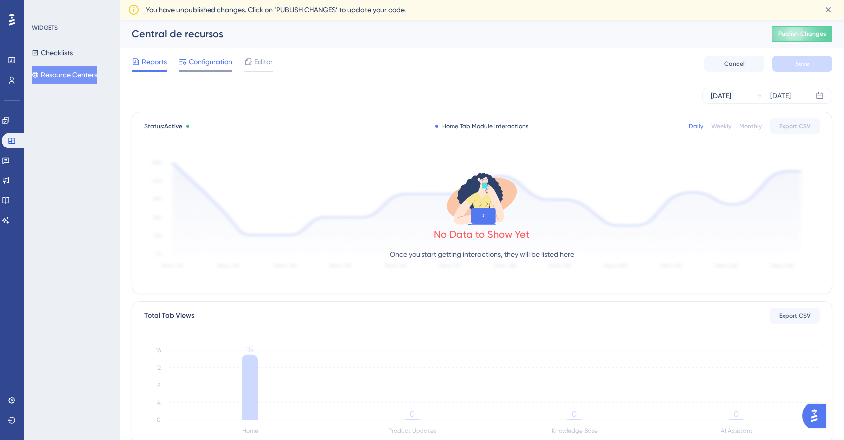
click at [213, 56] on span "Configuration" at bounding box center [211, 62] width 44 height 12
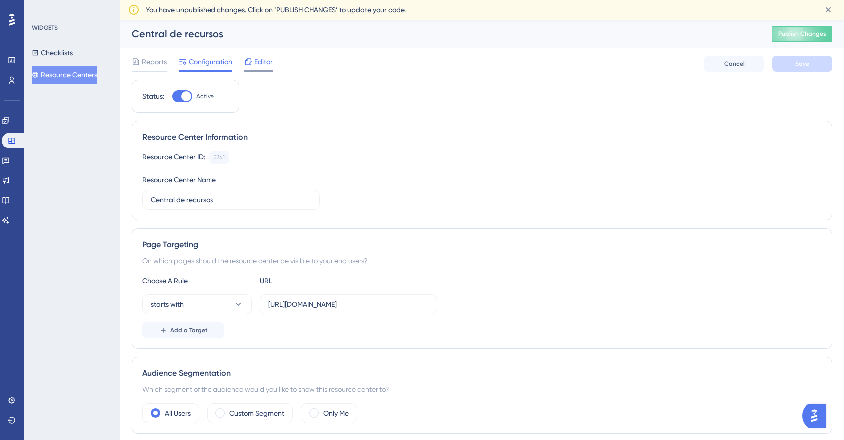
click at [260, 65] on span "Editor" at bounding box center [263, 62] width 18 height 12
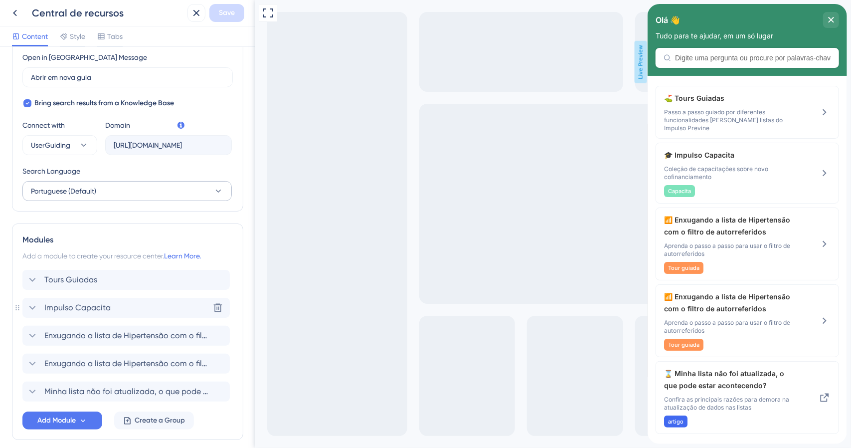
scroll to position [299, 0]
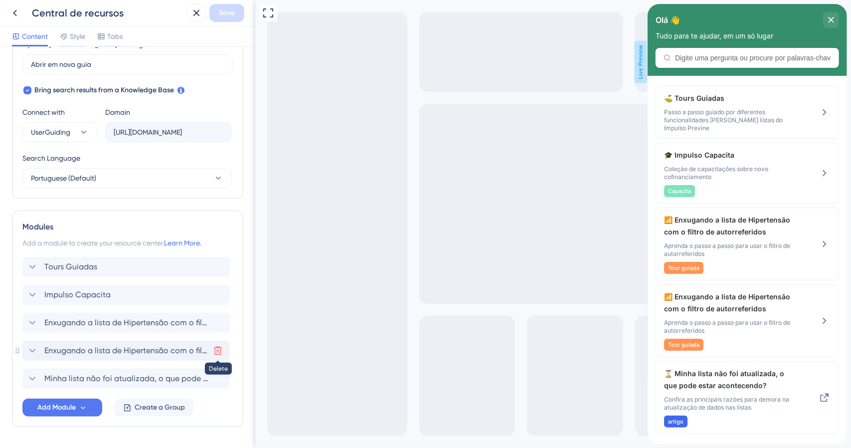
click at [215, 349] on icon at bounding box center [218, 351] width 10 height 10
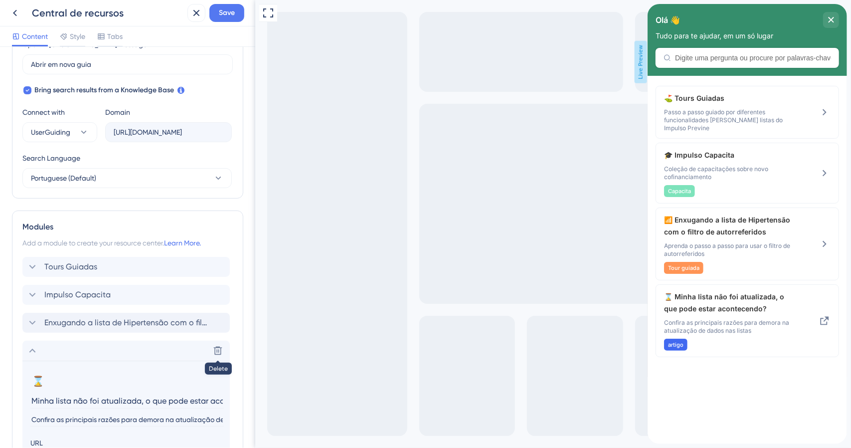
scroll to position [0, 39]
click at [215, 321] on icon at bounding box center [218, 323] width 10 height 10
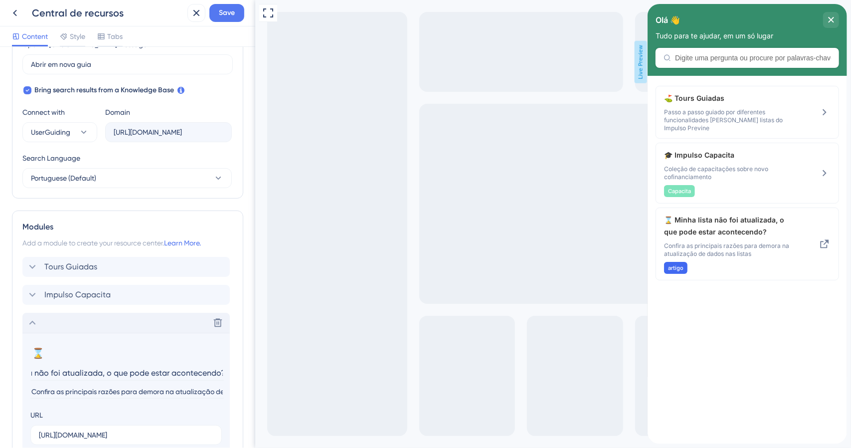
scroll to position [0, 0]
click at [32, 326] on icon at bounding box center [32, 323] width 12 height 12
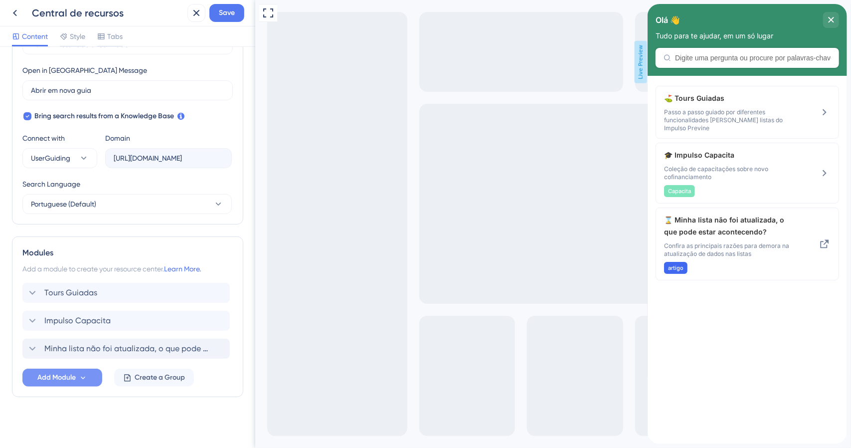
click at [79, 379] on icon at bounding box center [83, 378] width 8 height 8
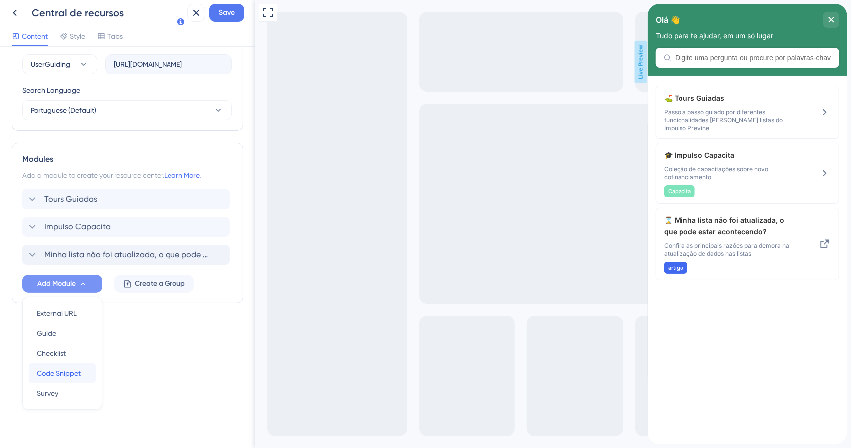
click at [72, 376] on span "Code Snippet" at bounding box center [59, 373] width 44 height 12
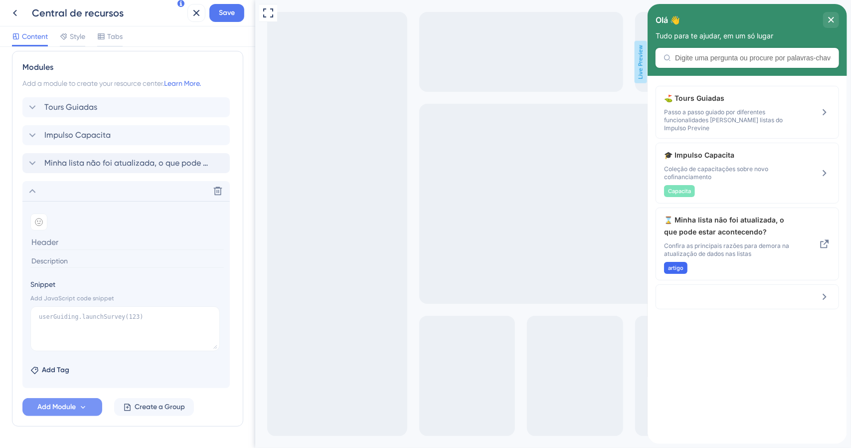
scroll to position [487, 0]
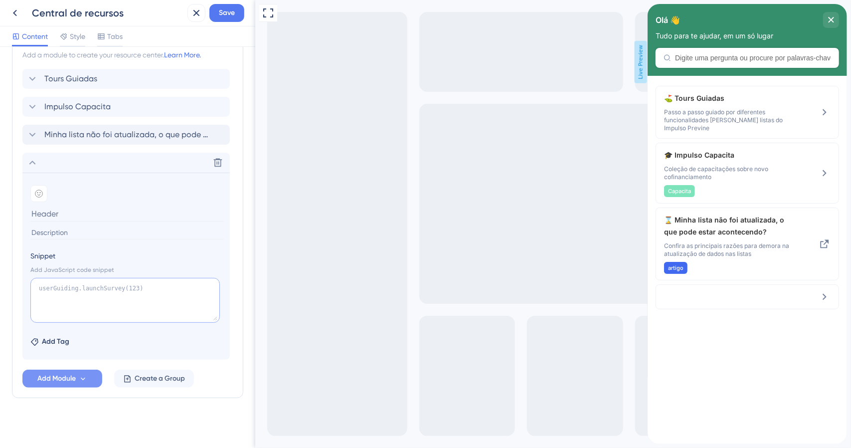
click at [67, 289] on textarea at bounding box center [125, 300] width 190 height 45
click at [49, 232] on input at bounding box center [127, 232] width 194 height 13
click at [44, 212] on input at bounding box center [127, 213] width 194 height 15
click at [66, 239] on section "Add emoji Snippet Add JavaScript code snippet Add Tag" at bounding box center [125, 266] width 207 height 187
click at [68, 299] on textarea at bounding box center [125, 300] width 190 height 45
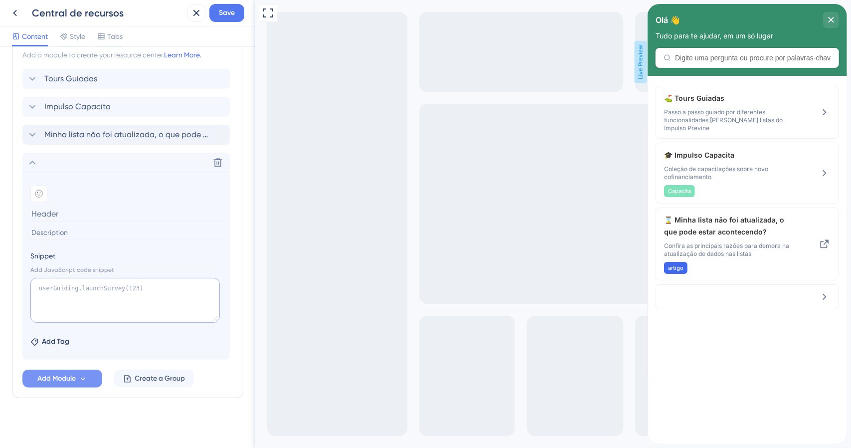
drag, startPoint x: 149, startPoint y: 288, endPoint x: 63, endPoint y: 273, distance: 86.6
click at [40, 281] on textarea at bounding box center [125, 300] width 190 height 45
click at [88, 266] on div "Add JavaScript code snippet" at bounding box center [126, 270] width 192 height 8
click at [215, 160] on icon at bounding box center [218, 163] width 10 height 10
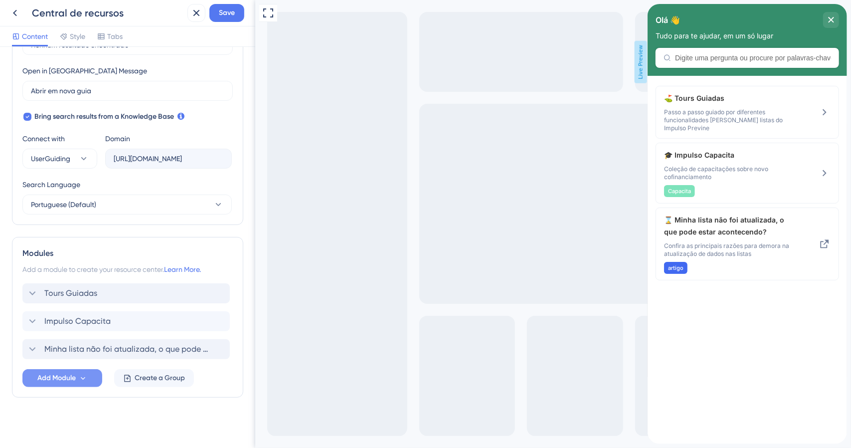
scroll to position [273, 0]
click at [32, 292] on icon at bounding box center [32, 293] width 6 height 4
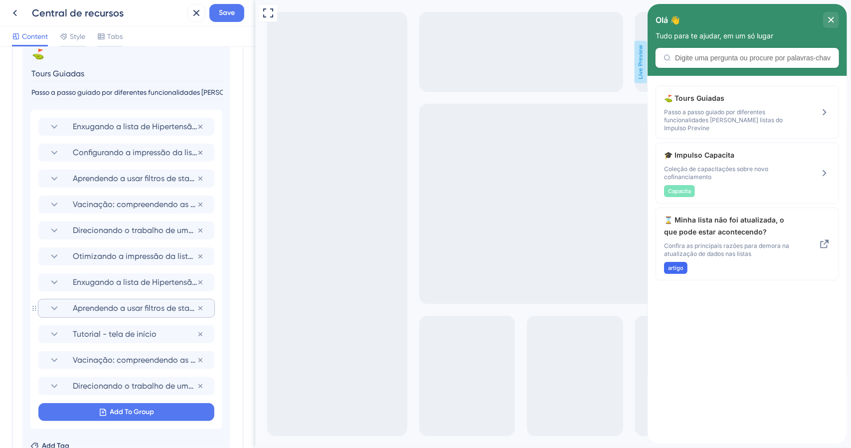
scroll to position [573, 0]
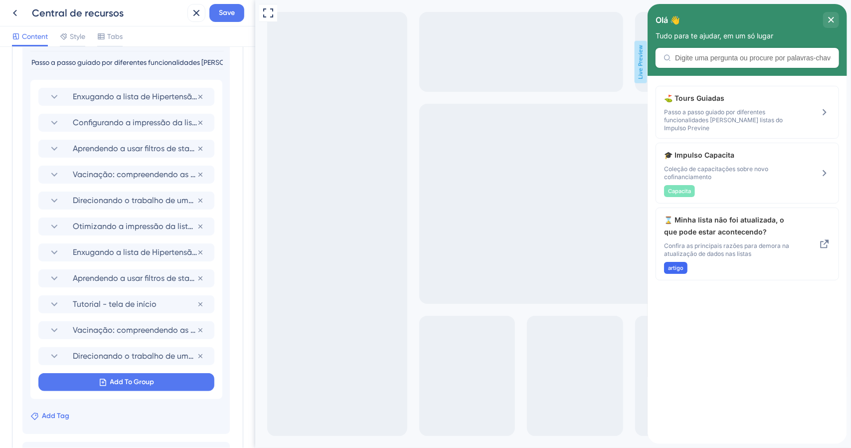
click at [52, 415] on span "Add Tag" at bounding box center [55, 416] width 27 height 12
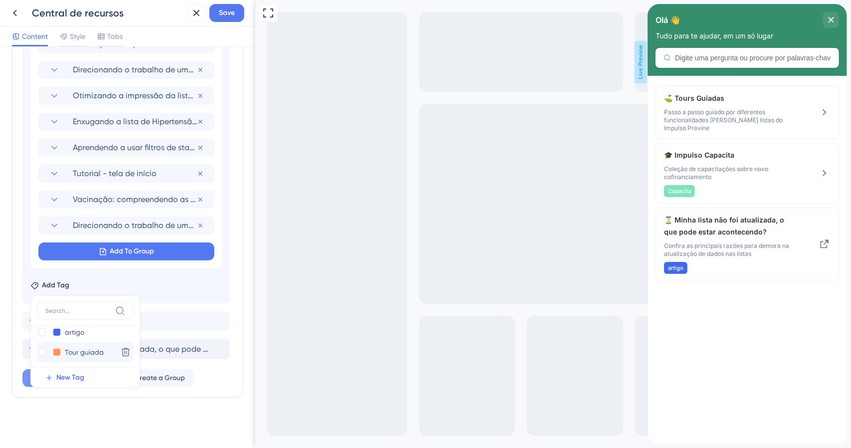
scroll to position [30, 0]
click at [39, 350] on div at bounding box center [42, 352] width 8 height 8
checkbox input "true"
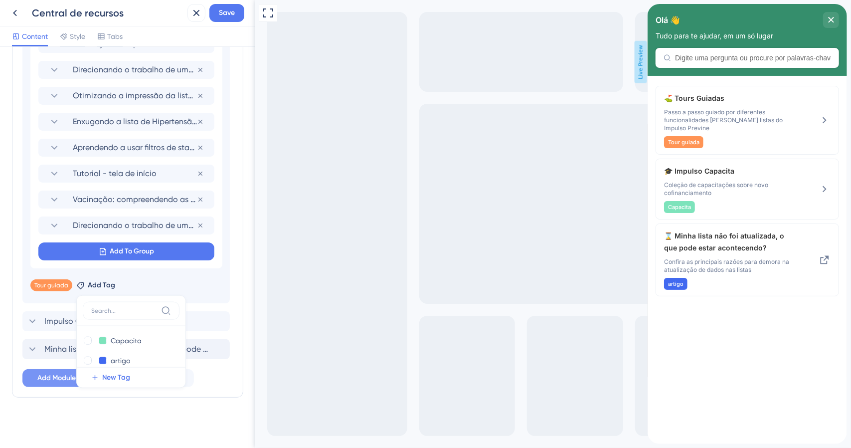
scroll to position [0, 0]
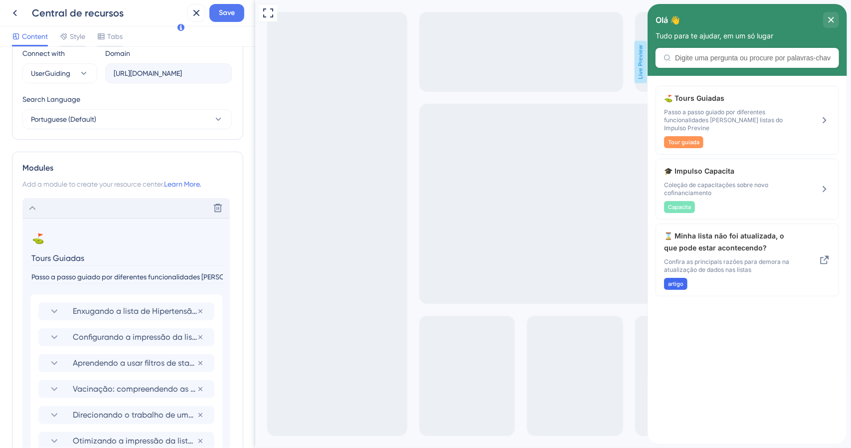
scroll to position [354, 0]
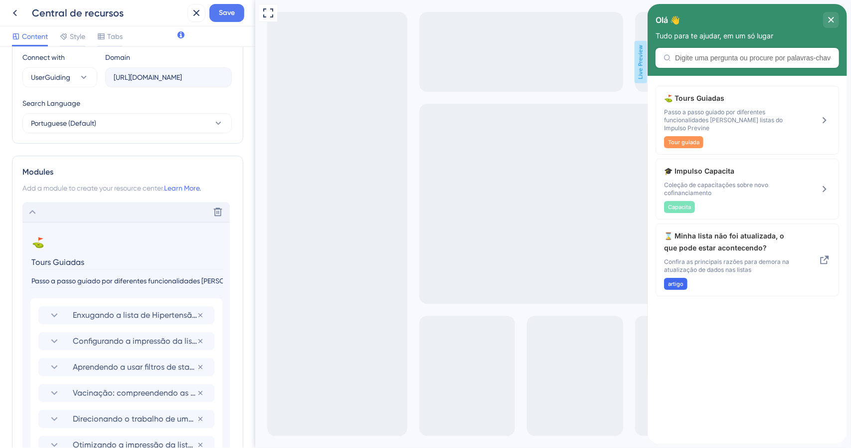
click at [36, 206] on icon at bounding box center [32, 212] width 12 height 12
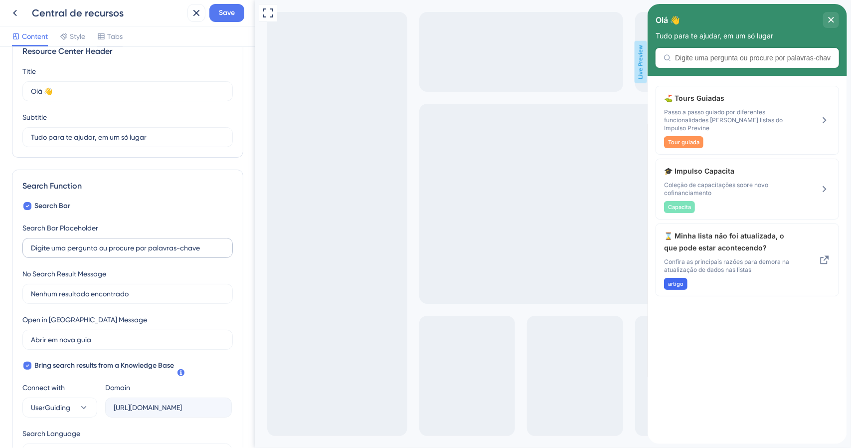
scroll to position [0, 0]
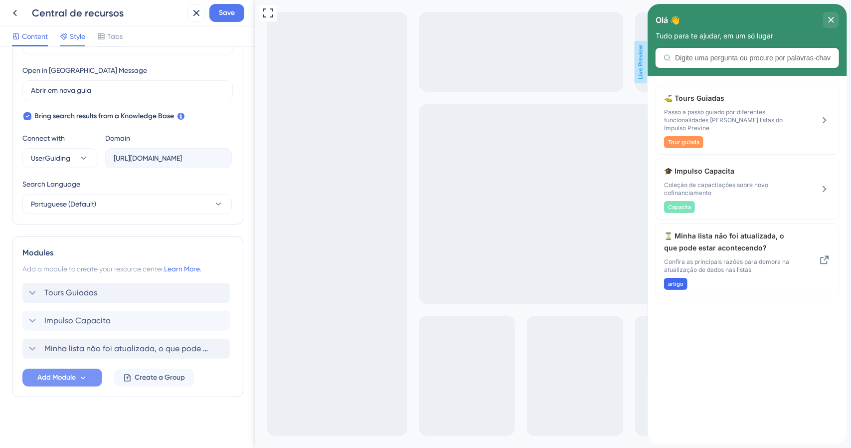
click at [70, 31] on span "Style" at bounding box center [77, 36] width 15 height 12
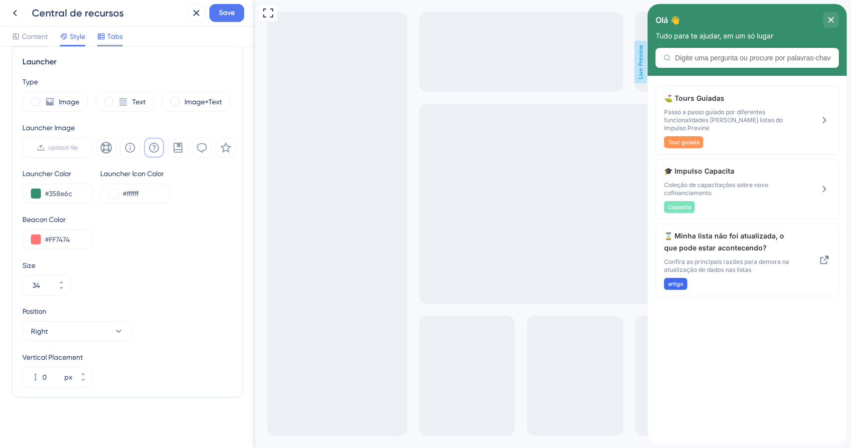
click at [113, 30] on span "Tabs" at bounding box center [114, 36] width 15 height 12
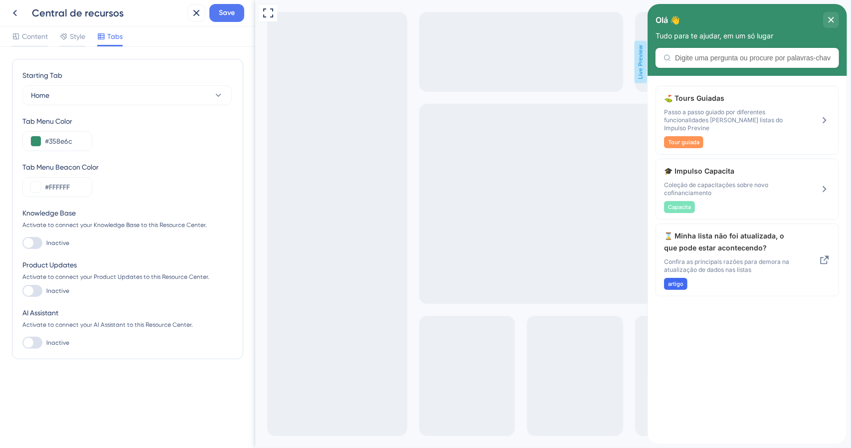
click at [33, 245] on div at bounding box center [32, 243] width 20 height 12
click at [22, 243] on input "Inactive" at bounding box center [22, 243] width 0 height 0
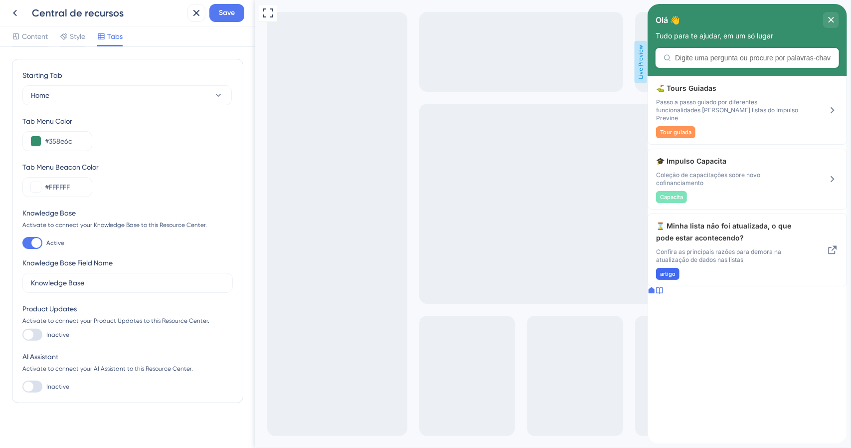
click at [662, 294] on icon at bounding box center [659, 290] width 6 height 6
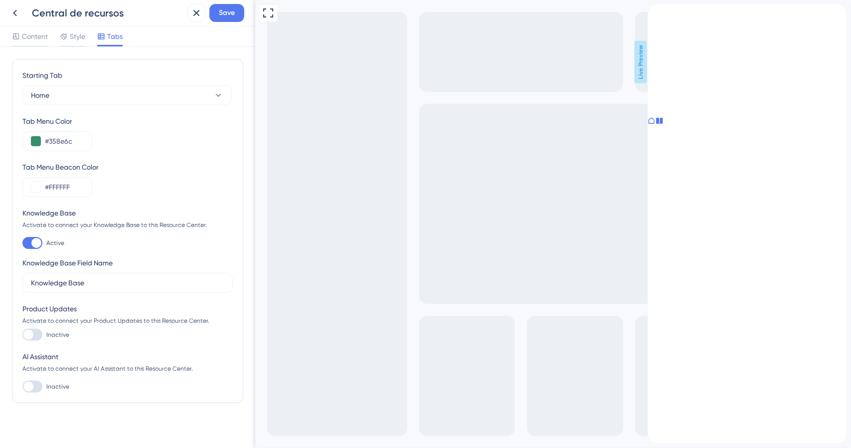
click at [655, 127] on div at bounding box center [651, 122] width 8 height 10
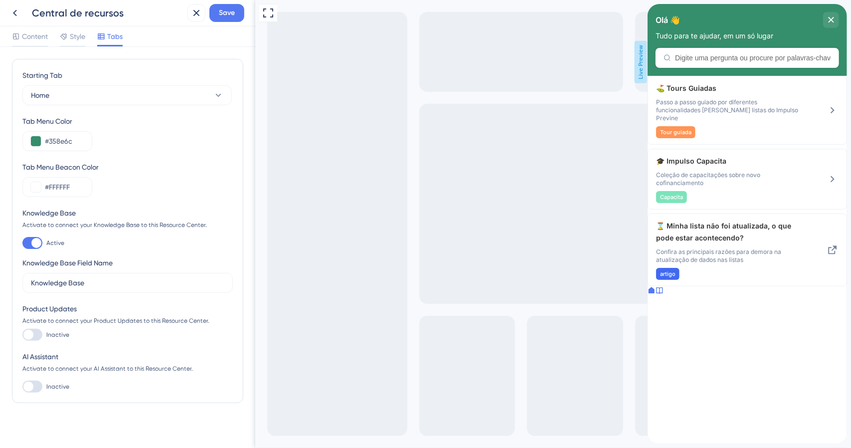
click at [33, 242] on div at bounding box center [36, 243] width 10 height 10
click at [22, 243] on input "Active" at bounding box center [22, 243] width 0 height 0
checkbox input "false"
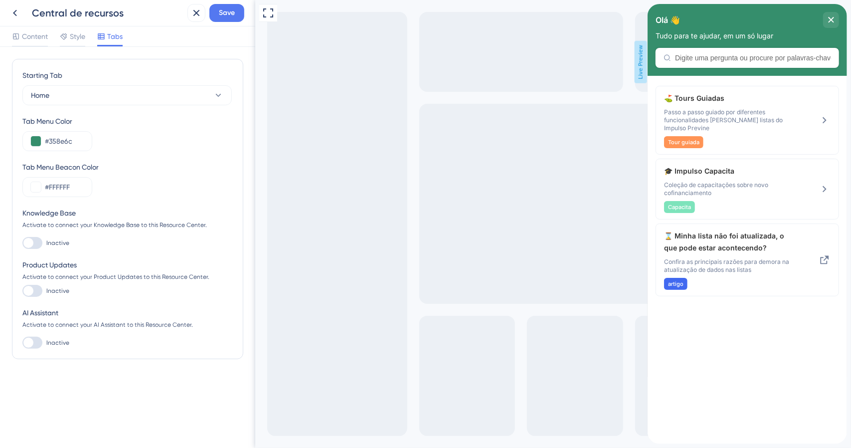
click at [30, 291] on div at bounding box center [28, 291] width 10 height 10
click at [22, 291] on input "Inactive" at bounding box center [22, 291] width 0 height 0
checkbox input "false"
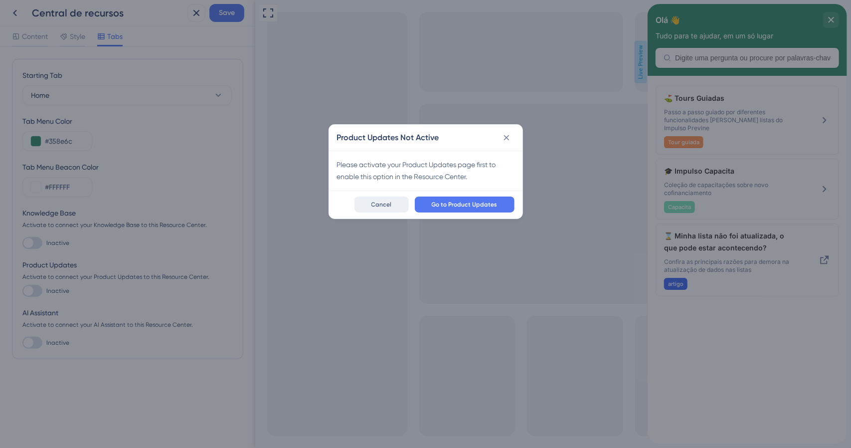
click at [389, 202] on span "Cancel" at bounding box center [382, 205] width 20 height 8
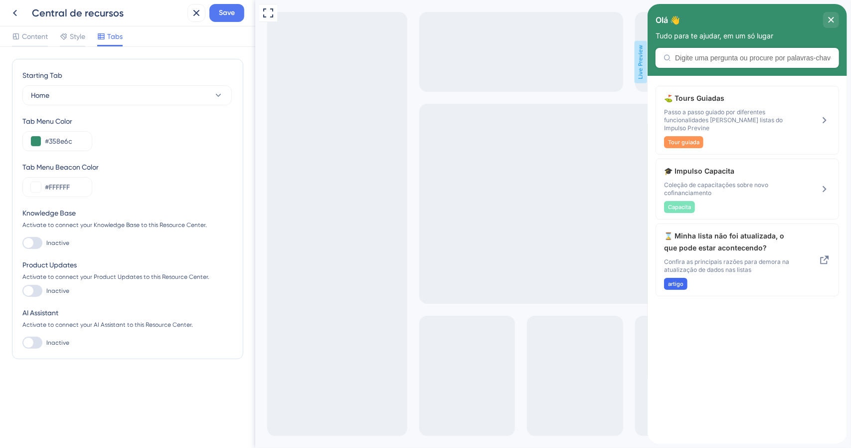
click at [35, 344] on div at bounding box center [32, 343] width 20 height 12
click at [22, 343] on input "Inactive" at bounding box center [22, 343] width 0 height 0
checkbox input "true"
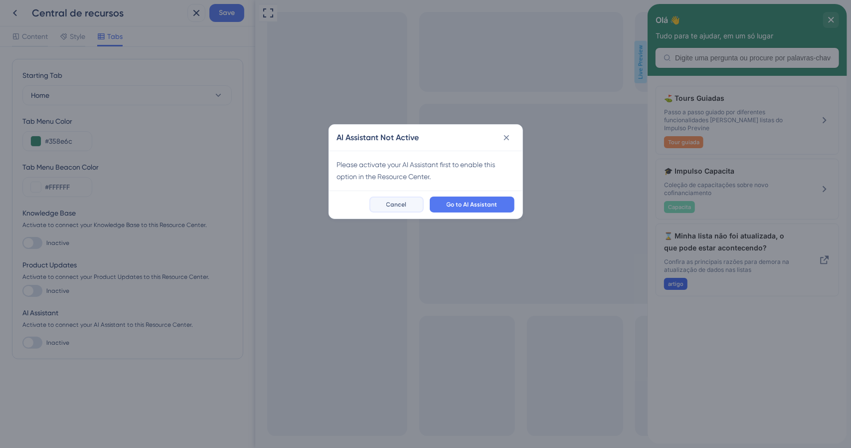
drag, startPoint x: 401, startPoint y: 202, endPoint x: 146, endPoint y: 203, distance: 255.4
click at [401, 203] on span "Cancel" at bounding box center [397, 205] width 20 height 8
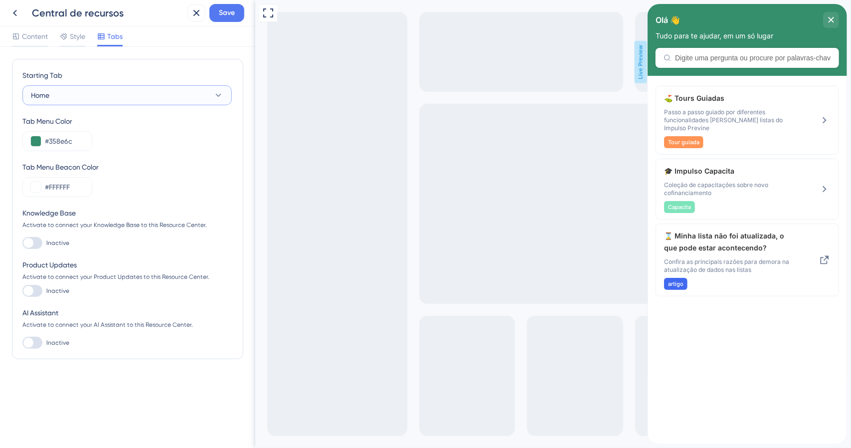
click at [79, 98] on button "Home" at bounding box center [126, 95] width 209 height 20
click at [105, 69] on div "Starting Tab" at bounding box center [126, 77] width 209 height 16
click at [77, 32] on span "Style" at bounding box center [77, 36] width 15 height 12
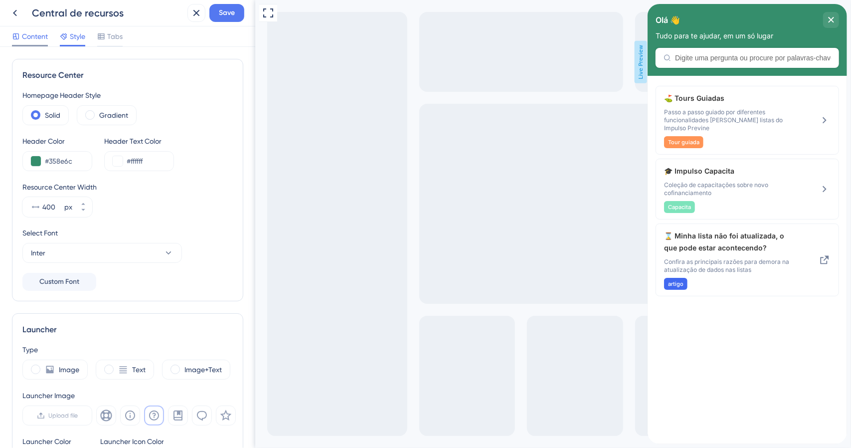
click at [38, 35] on span "Content" at bounding box center [35, 36] width 26 height 12
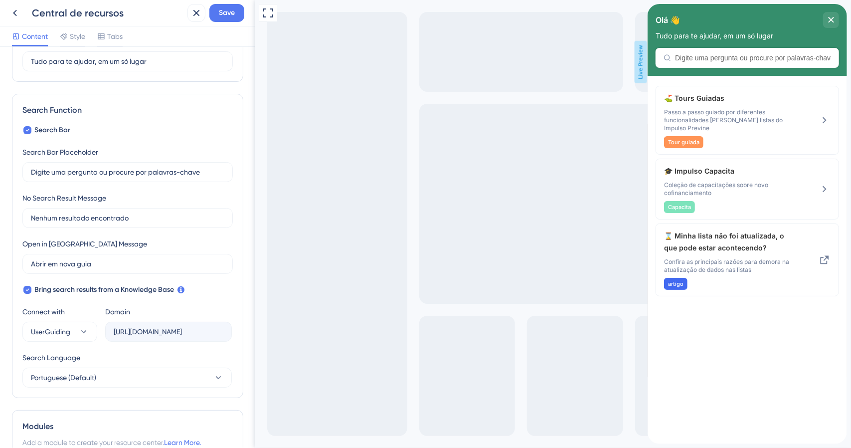
click at [697, 60] on div "Olá 👋 Tudo para te ajudar, em um só lugar" at bounding box center [747, 40] width 200 height 72
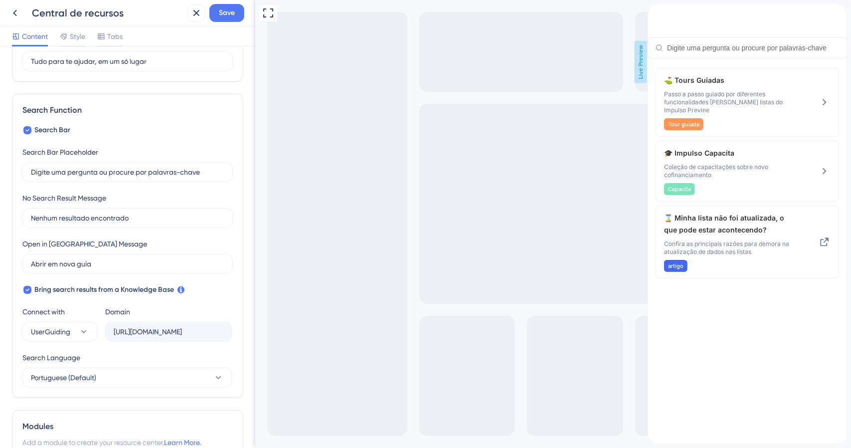
click at [709, 45] on input "Resource Center Header" at bounding box center [753, 48] width 172 height 8
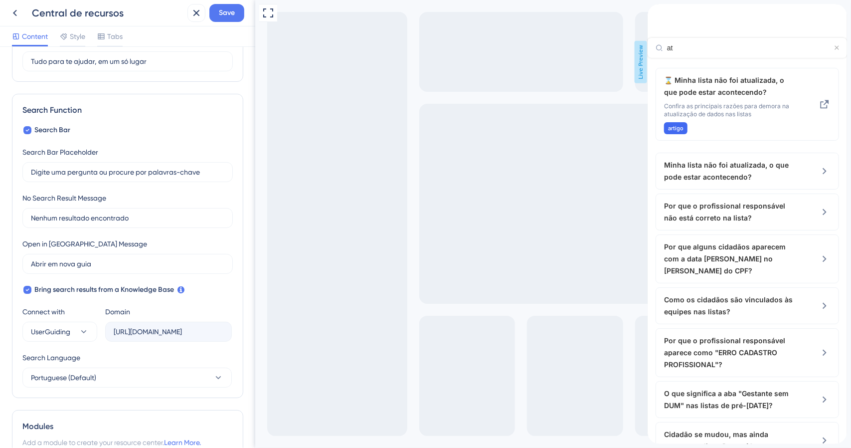
type input "a"
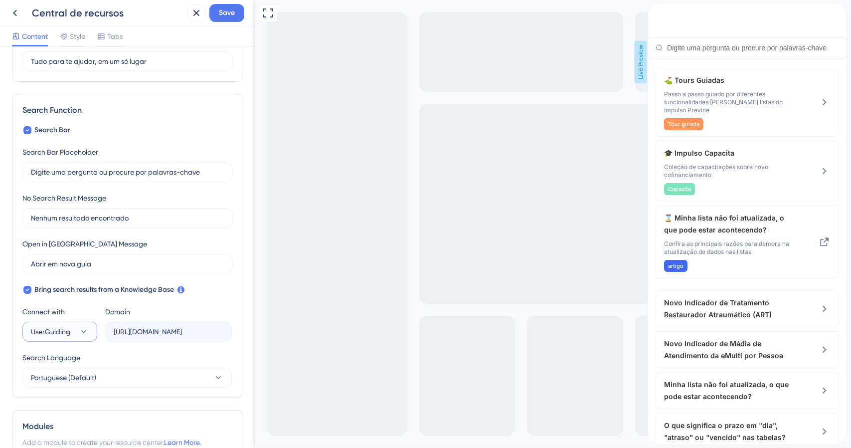
click at [66, 333] on span "UserGuiding" at bounding box center [50, 332] width 39 height 12
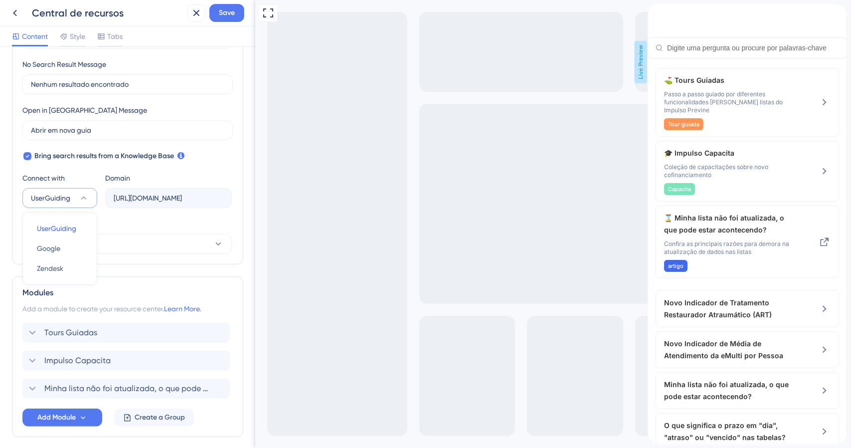
click at [207, 166] on div "Search Bar Search Bar Placeholder Digite uma pergunta ou procure por palavras-c…" at bounding box center [127, 122] width 210 height 263
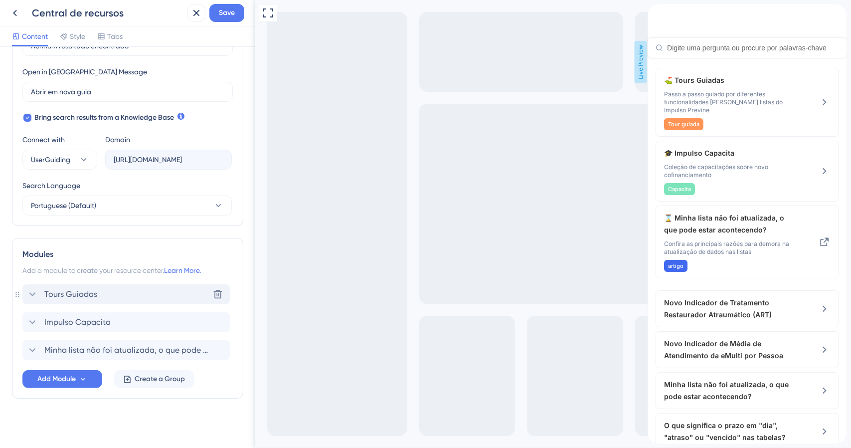
scroll to position [273, 0]
click at [82, 291] on span "Tours Guiadas" at bounding box center [70, 293] width 53 height 12
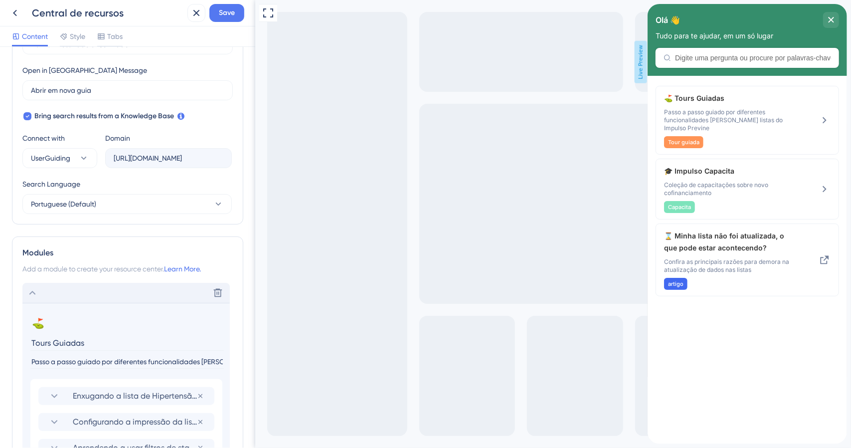
click at [82, 291] on div "Delete" at bounding box center [125, 293] width 207 height 20
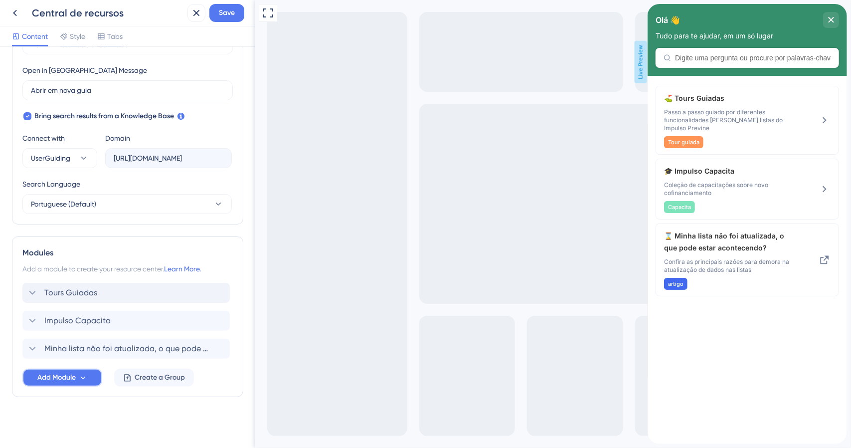
click at [64, 379] on span "Add Module" at bounding box center [56, 378] width 38 height 12
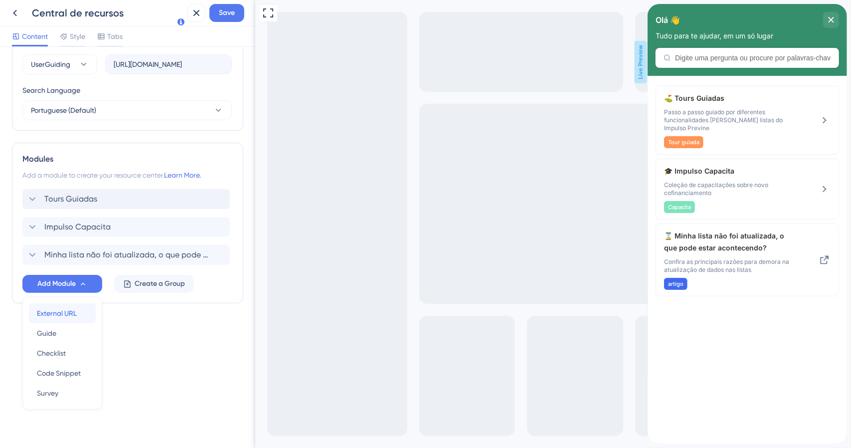
click at [76, 314] on span "External URL" at bounding box center [57, 313] width 40 height 12
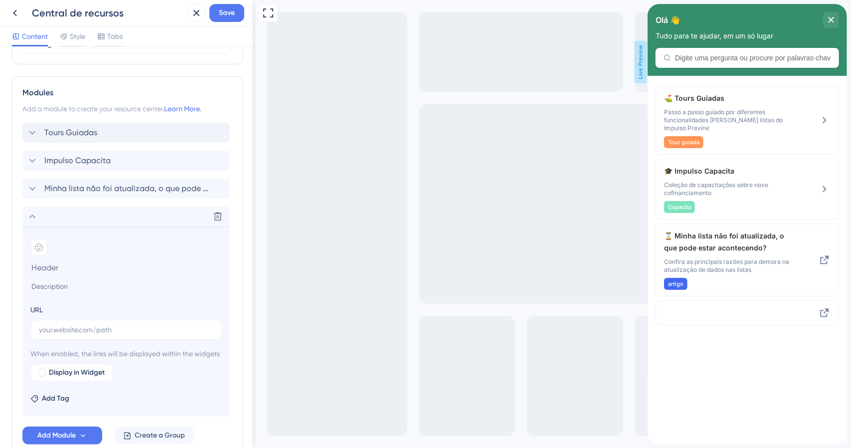
scroll to position [467, 0]
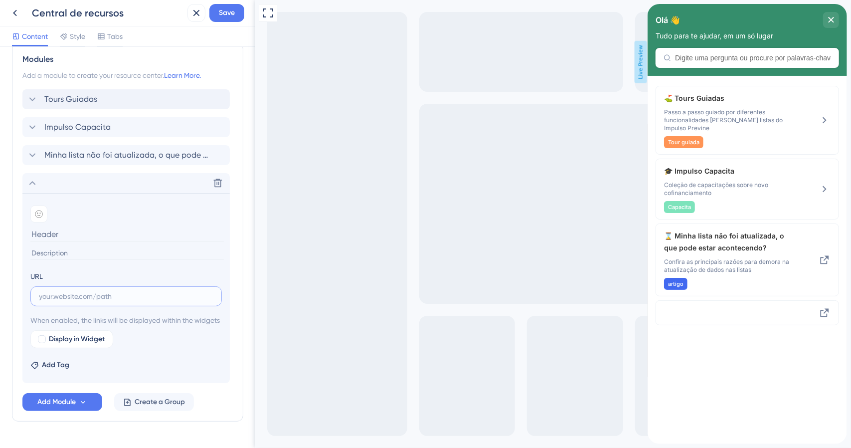
click at [60, 291] on input "text" at bounding box center [126, 296] width 175 height 11
click at [43, 211] on div at bounding box center [38, 214] width 17 height 17
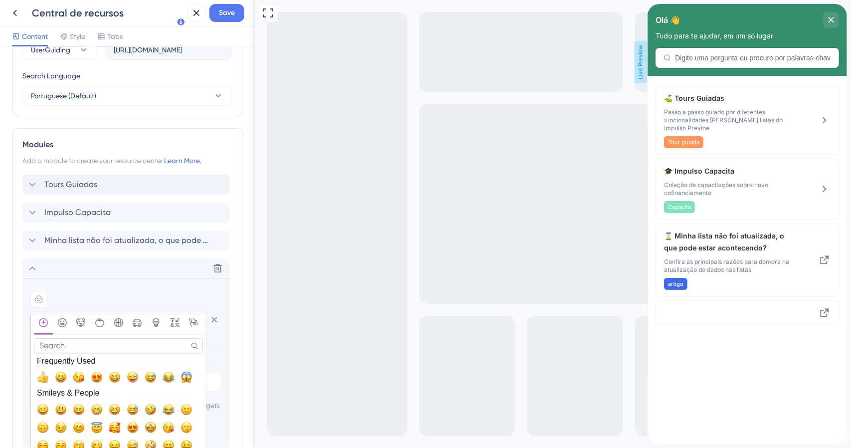
scroll to position [367, 0]
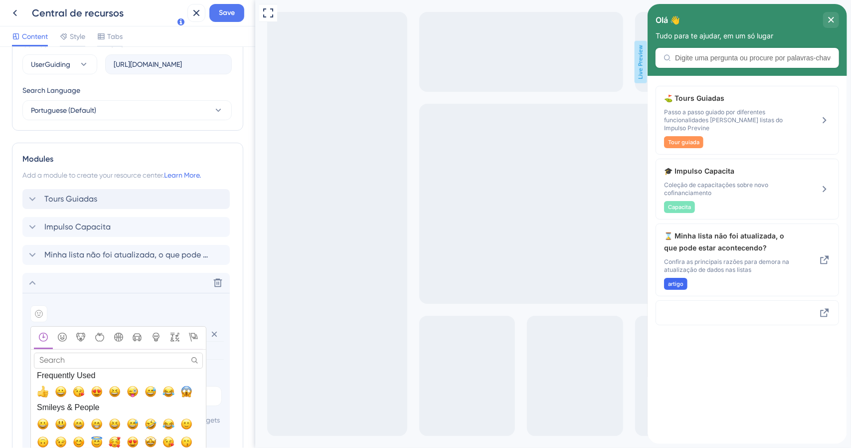
click at [92, 356] on input "Search" at bounding box center [118, 360] width 169 height 15
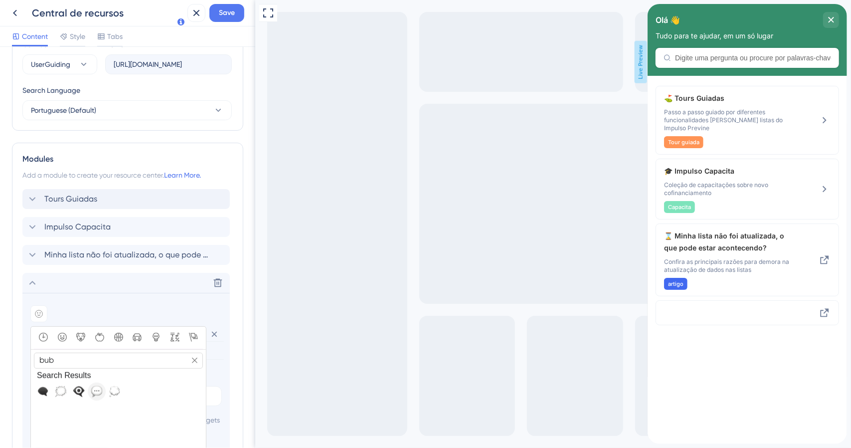
type input "bub"
click at [93, 386] on span "💬, speech_balloon" at bounding box center [97, 392] width 12 height 12
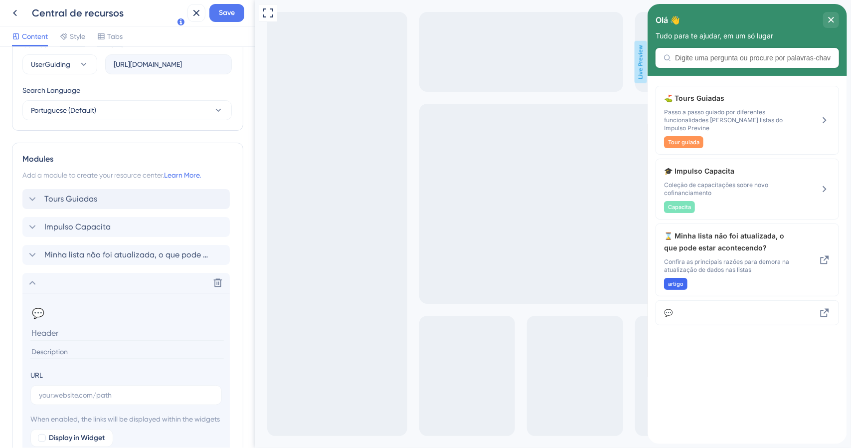
click at [42, 331] on input at bounding box center [127, 332] width 194 height 15
click at [46, 390] on input "text" at bounding box center [126, 395] width 175 height 11
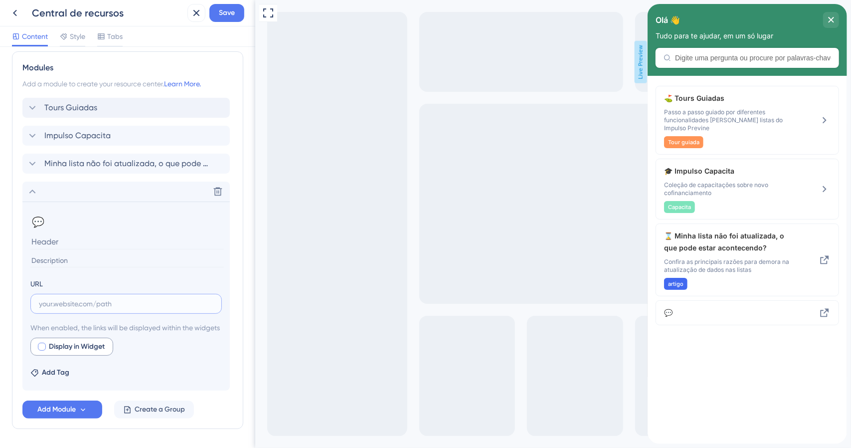
scroll to position [467, 0]
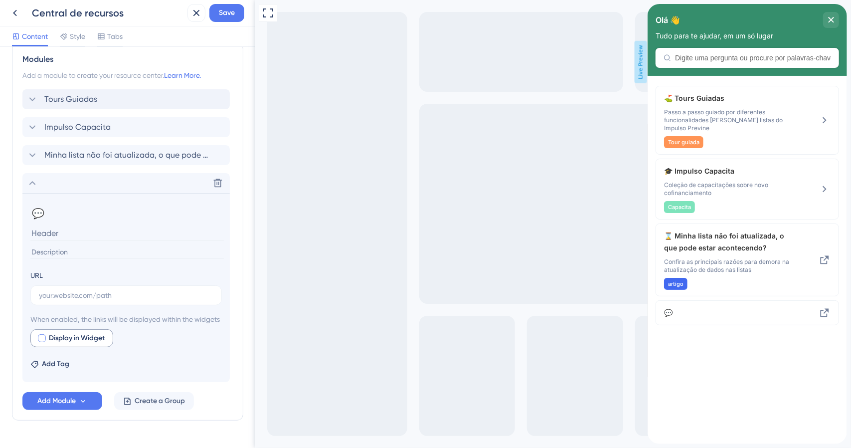
click at [80, 344] on span "Display in Widget" at bounding box center [77, 338] width 56 height 12
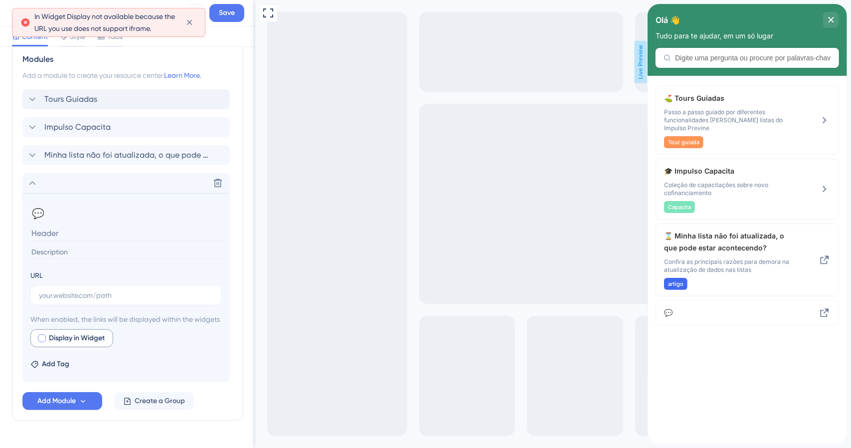
click at [49, 344] on span "Display in Widget" at bounding box center [77, 338] width 56 height 12
click at [42, 342] on div at bounding box center [42, 338] width 8 height 8
click at [75, 290] on input "text" at bounding box center [126, 295] width 175 height 11
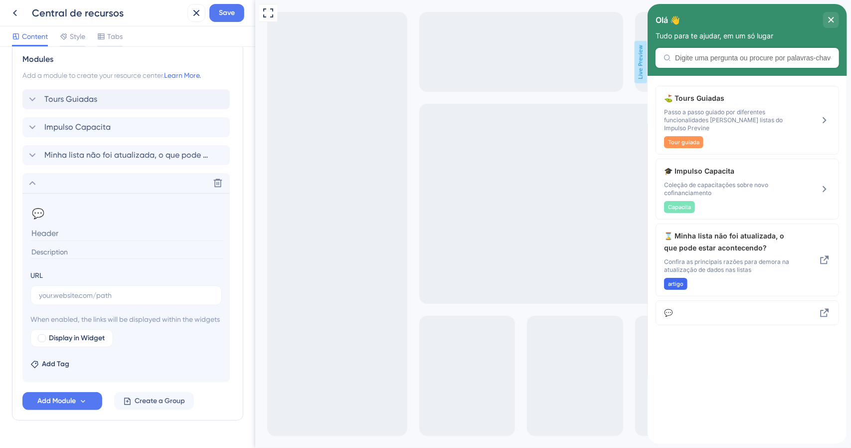
click at [54, 227] on input at bounding box center [127, 232] width 194 height 15
click at [218, 184] on icon at bounding box center [218, 183] width 8 height 8
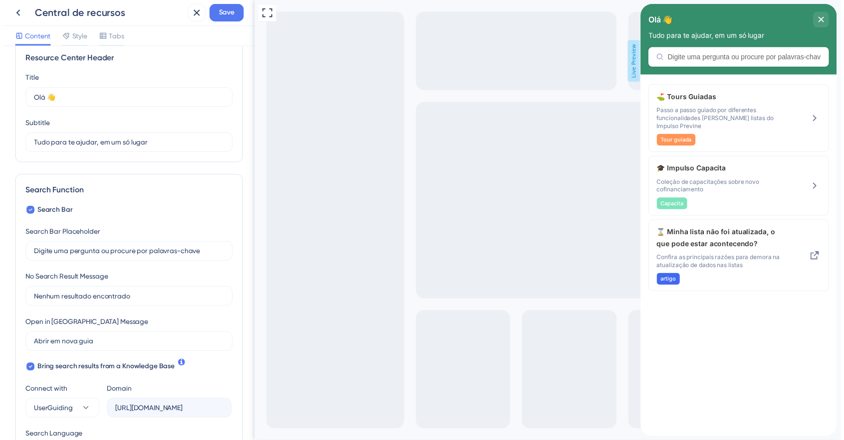
scroll to position [0, 0]
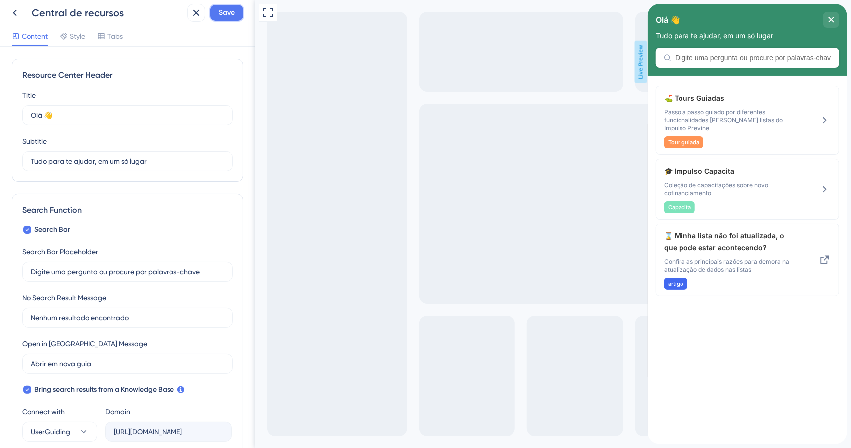
click at [223, 16] on span "Save" at bounding box center [227, 13] width 16 height 12
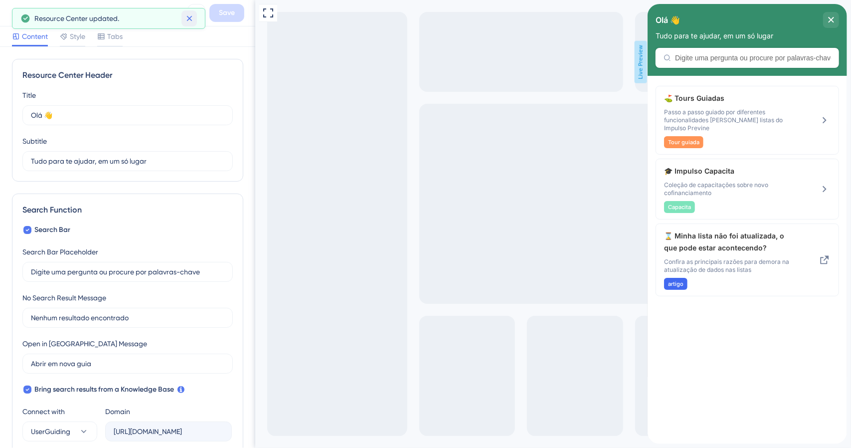
click at [192, 19] on icon at bounding box center [190, 18] width 10 height 10
drag, startPoint x: 2, startPoint y: 17, endPoint x: 12, endPoint y: 15, distance: 10.7
click at [3, 17] on div "Central de recursos Save" at bounding box center [127, 13] width 255 height 26
click at [12, 15] on icon at bounding box center [15, 13] width 12 height 12
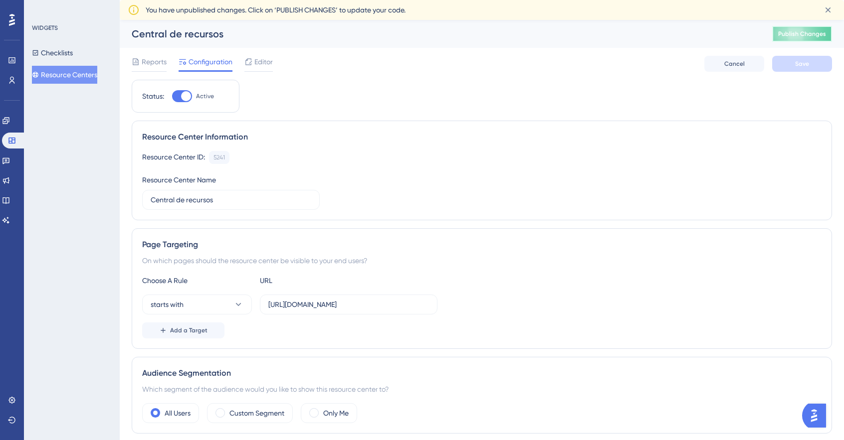
click at [803, 30] on span "Publish Changes" at bounding box center [802, 34] width 48 height 8
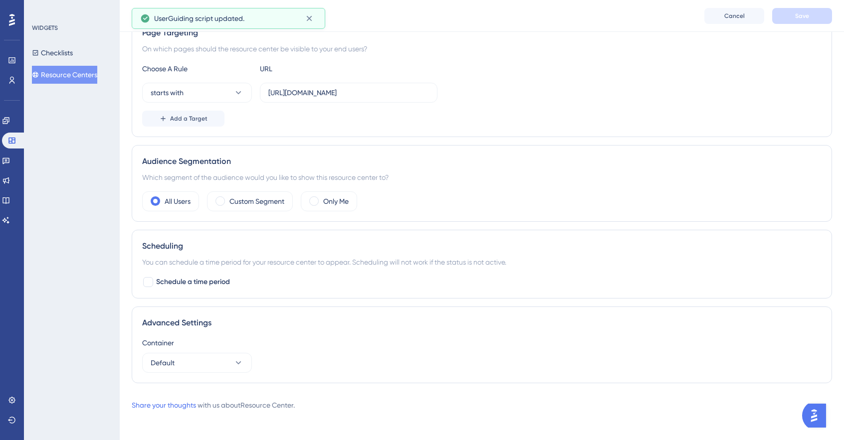
scroll to position [197, 0]
click at [272, 199] on label "Custom Segment" at bounding box center [256, 201] width 55 height 12
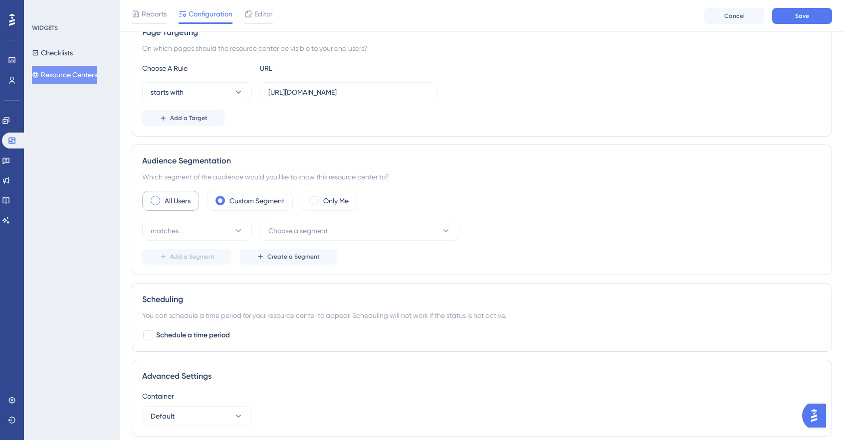
click at [169, 199] on label "All Users" at bounding box center [178, 201] width 26 height 12
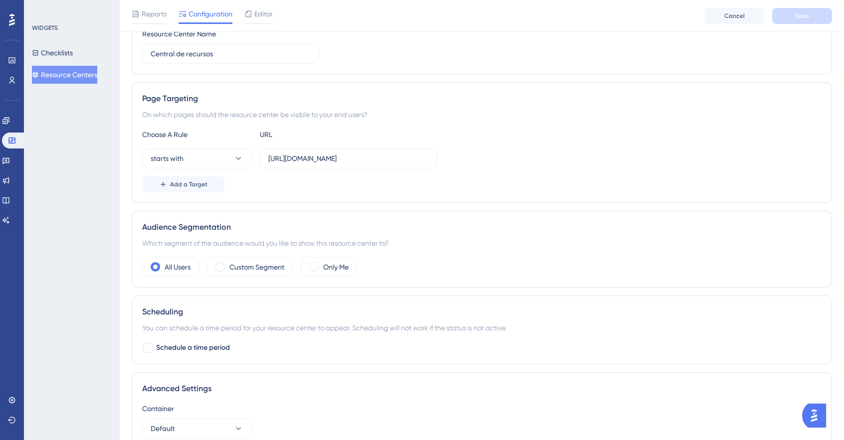
scroll to position [0, 0]
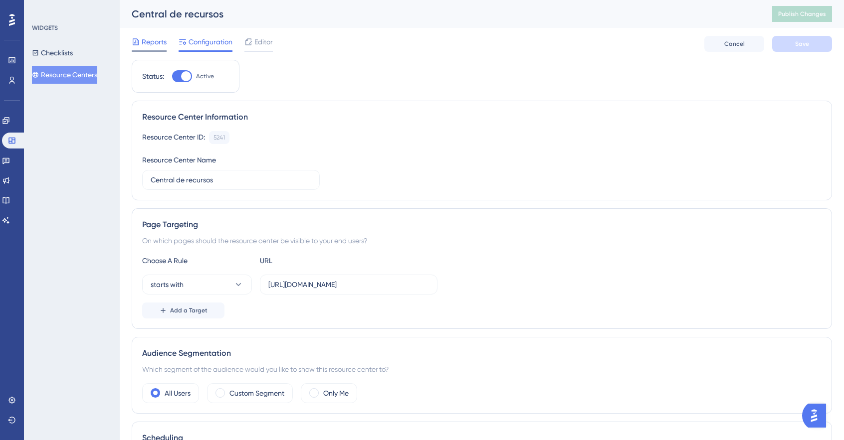
click at [159, 44] on span "Reports" at bounding box center [154, 42] width 25 height 12
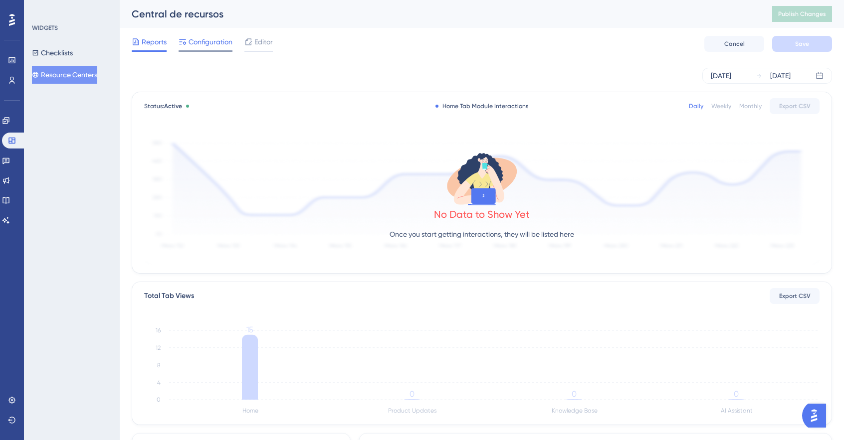
click at [205, 44] on span "Configuration" at bounding box center [211, 42] width 44 height 12
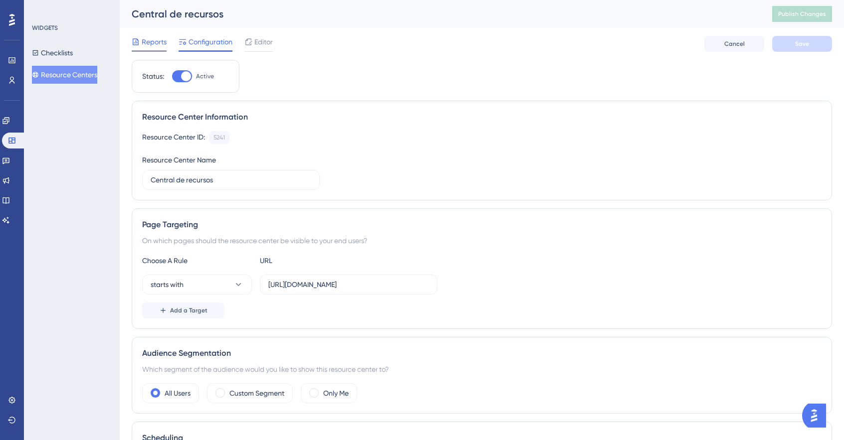
click at [144, 44] on span "Reports" at bounding box center [154, 42] width 25 height 12
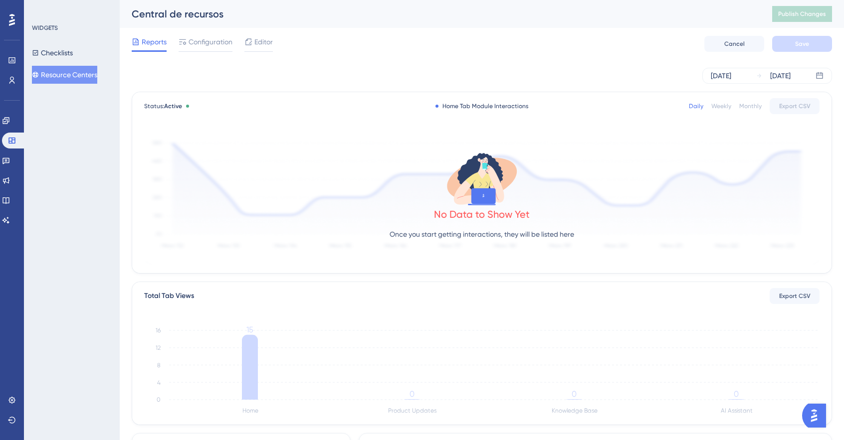
click at [508, 102] on div "Home Tab Module Interactions" at bounding box center [481, 106] width 93 height 8
click at [821, 78] on icon at bounding box center [819, 75] width 6 height 6
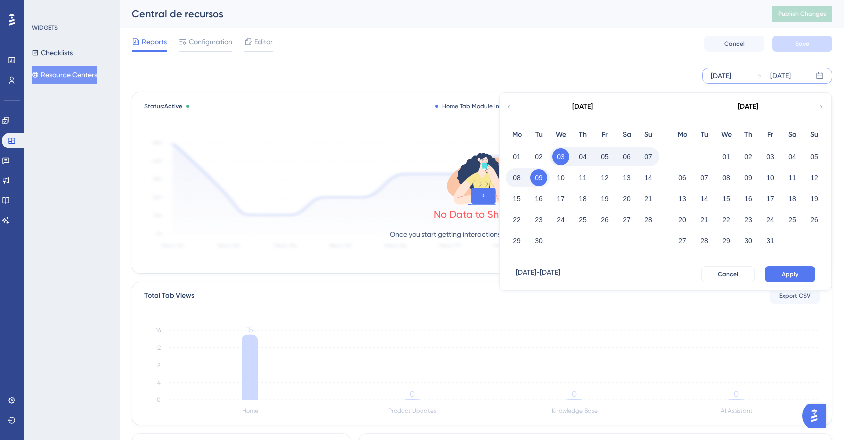
click at [519, 105] on div "[DATE]" at bounding box center [582, 107] width 165 height 28
click at [510, 106] on icon at bounding box center [509, 106] width 6 height 9
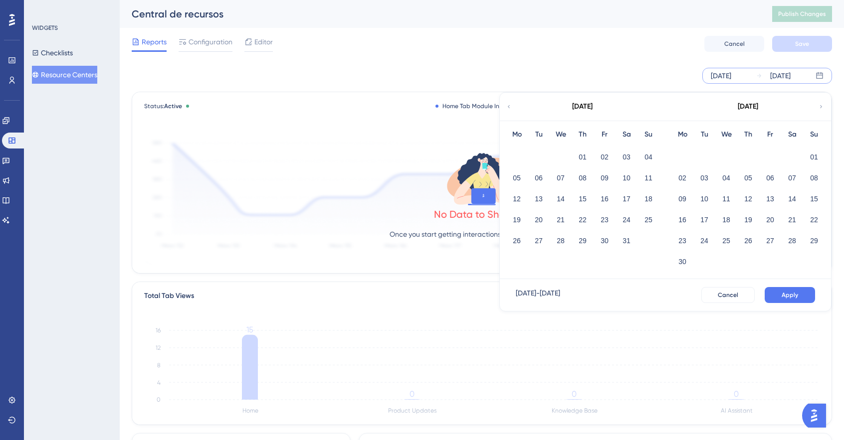
click at [510, 106] on icon at bounding box center [509, 106] width 6 height 9
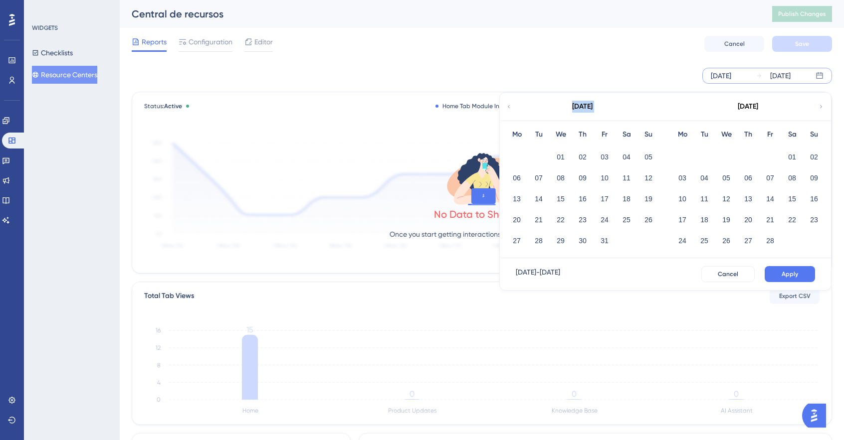
click at [510, 106] on icon at bounding box center [509, 106] width 6 height 9
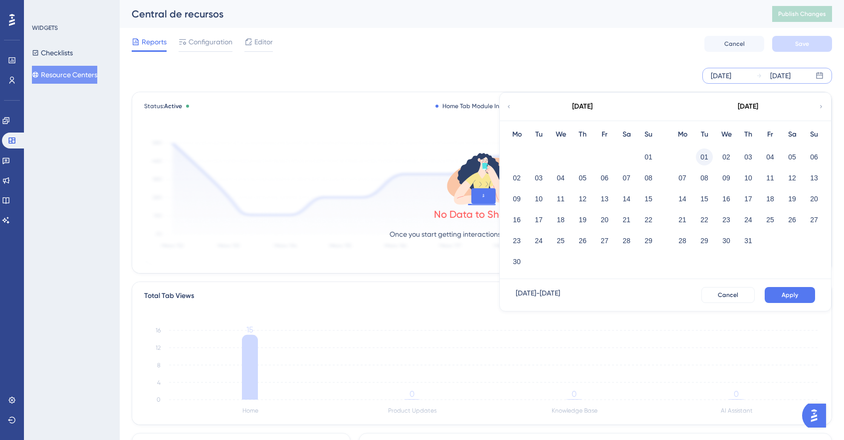
click at [706, 155] on button "01" at bounding box center [704, 157] width 17 height 17
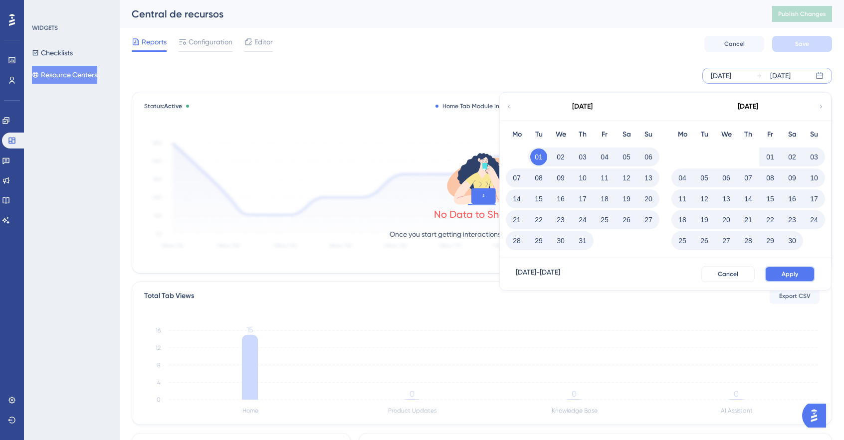
click at [804, 273] on button "Apply" at bounding box center [790, 274] width 50 height 16
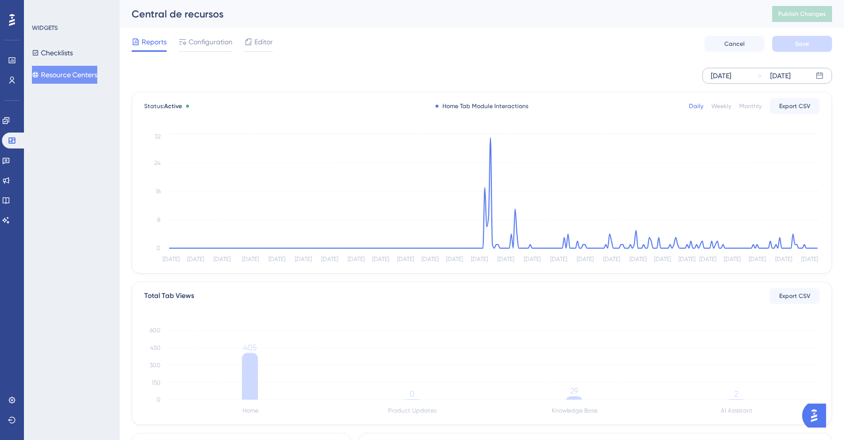
click at [219, 35] on div "Reports Configuration Editor Cancel Save" at bounding box center [482, 44] width 700 height 32
click at [218, 40] on span "Configuration" at bounding box center [211, 42] width 44 height 12
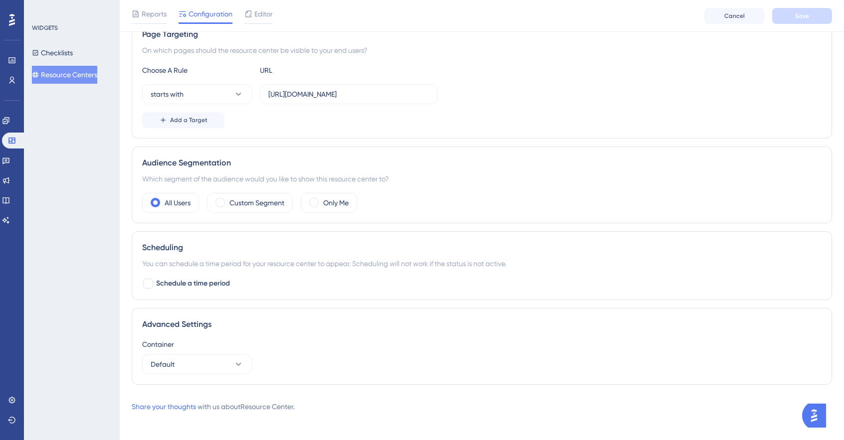
scroll to position [197, 0]
click at [73, 51] on button "Checklists" at bounding box center [52, 53] width 41 height 18
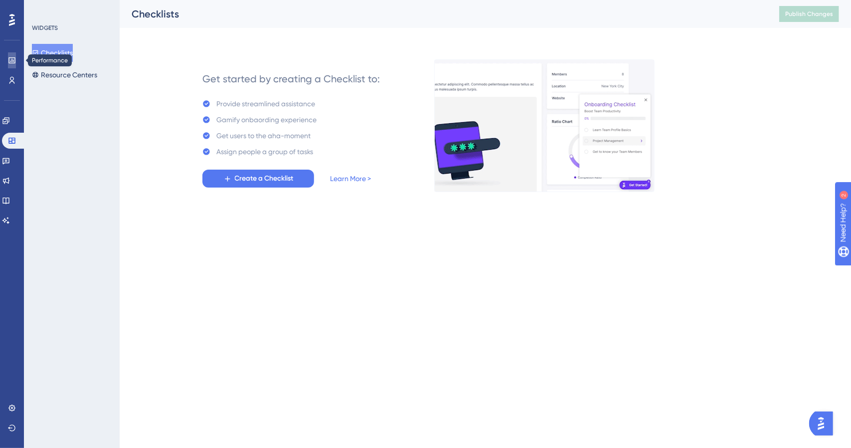
click at [12, 59] on icon at bounding box center [11, 60] width 6 height 6
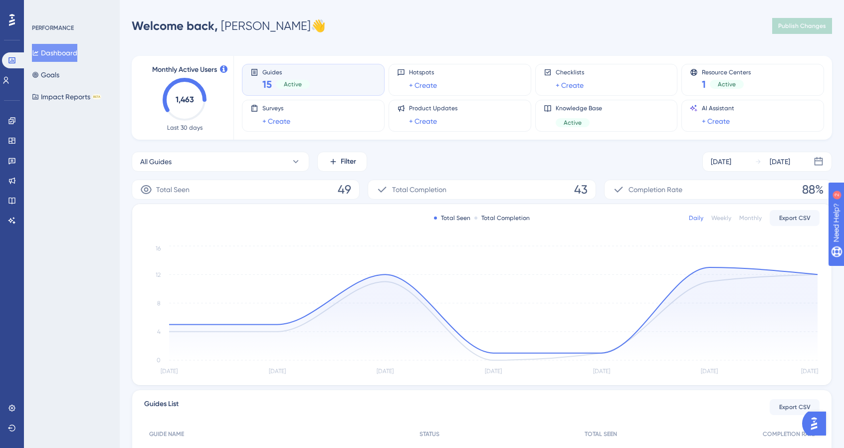
click at [537, 160] on div "All Guides Filter [DATE] [DATE]" at bounding box center [482, 162] width 700 height 20
